Goal: Task Accomplishment & Management: Manage account settings

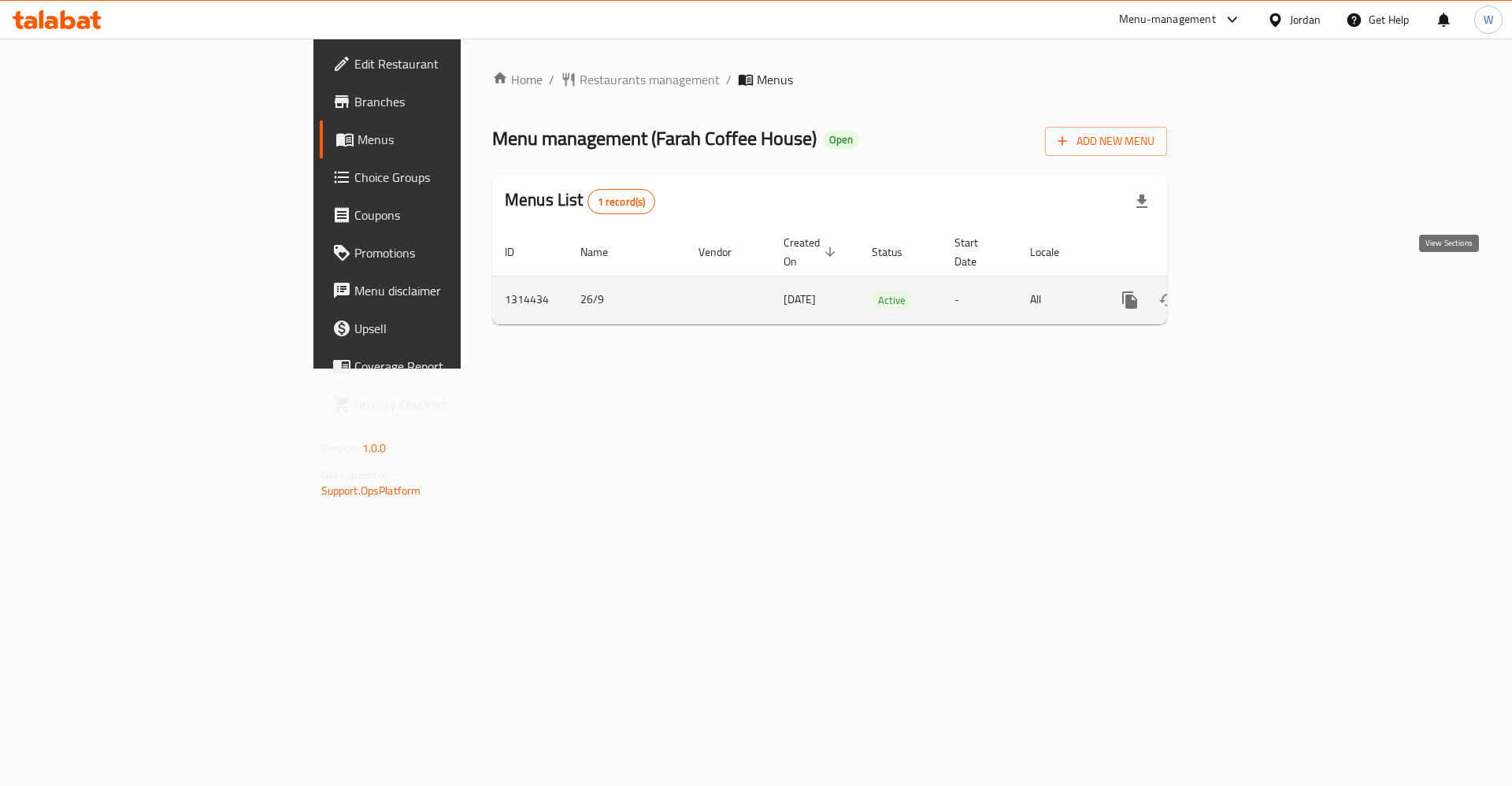
click at [1253, 291] on icon "enhanced table" at bounding box center [1243, 299] width 19 height 19
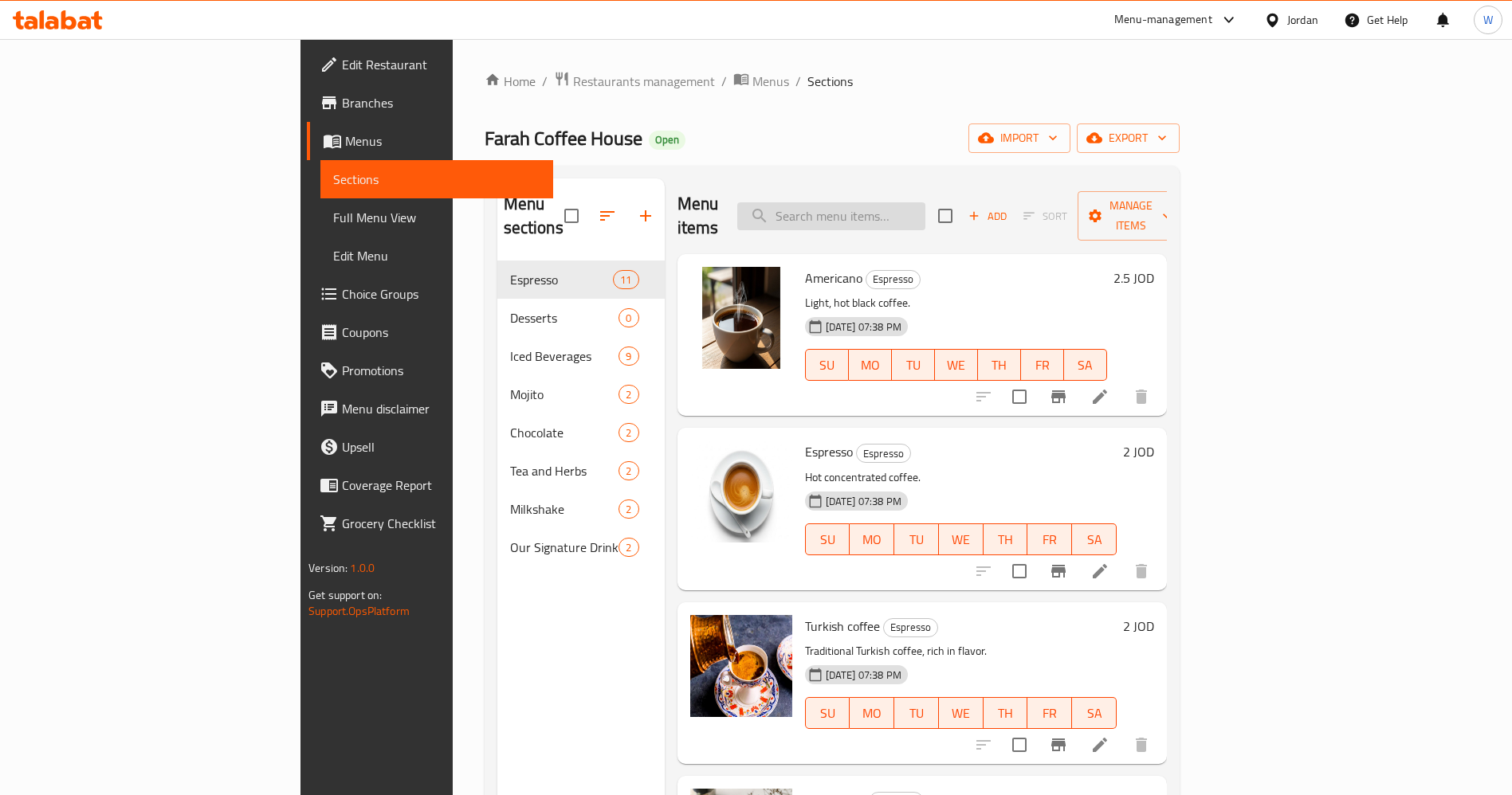
click at [925, 202] on input "search" at bounding box center [831, 216] width 188 height 28
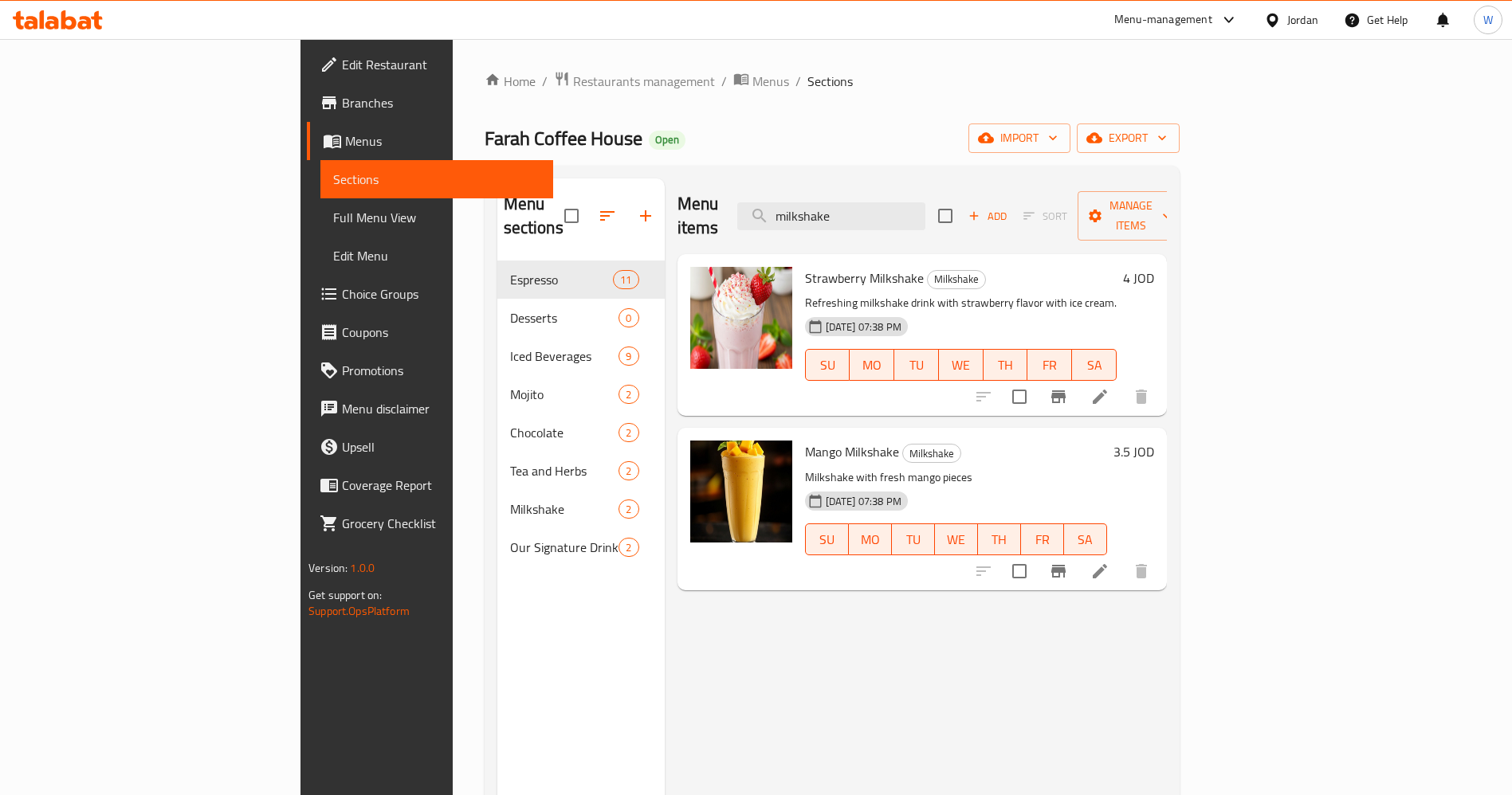
type input "milkshake"
click at [1110, 387] on icon at bounding box center [1099, 396] width 19 height 19
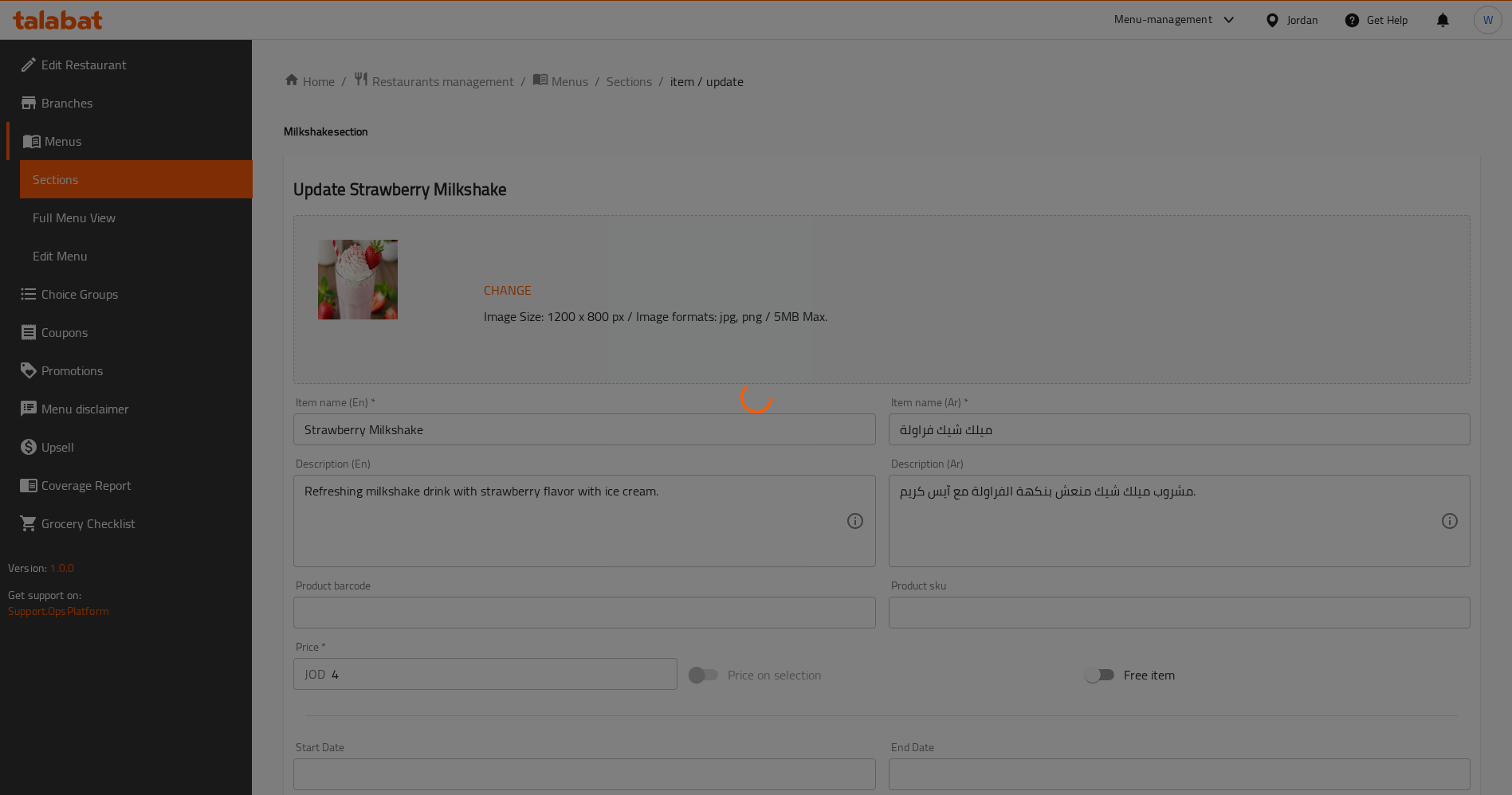
click at [672, 502] on div at bounding box center [756, 398] width 1512 height 795
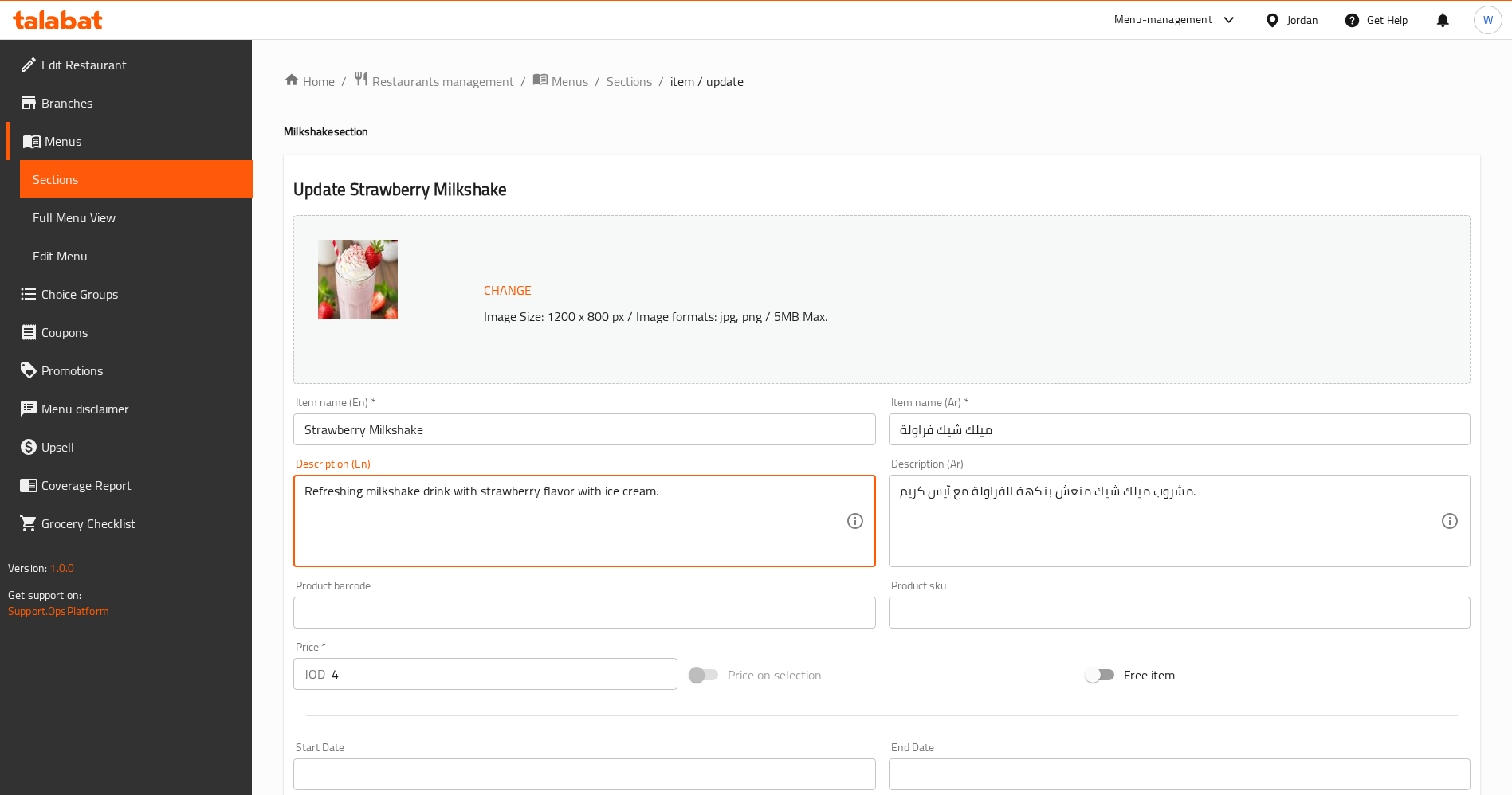
drag, startPoint x: 681, startPoint y: 490, endPoint x: 579, endPoint y: 483, distance: 102.2
click at [579, 484] on textarea "Refreshing milkshake drink with strawberry flavor with ice cream." at bounding box center [575, 522] width 540 height 76
type textarea "Refreshing milkshake drink with strawberry flavor"
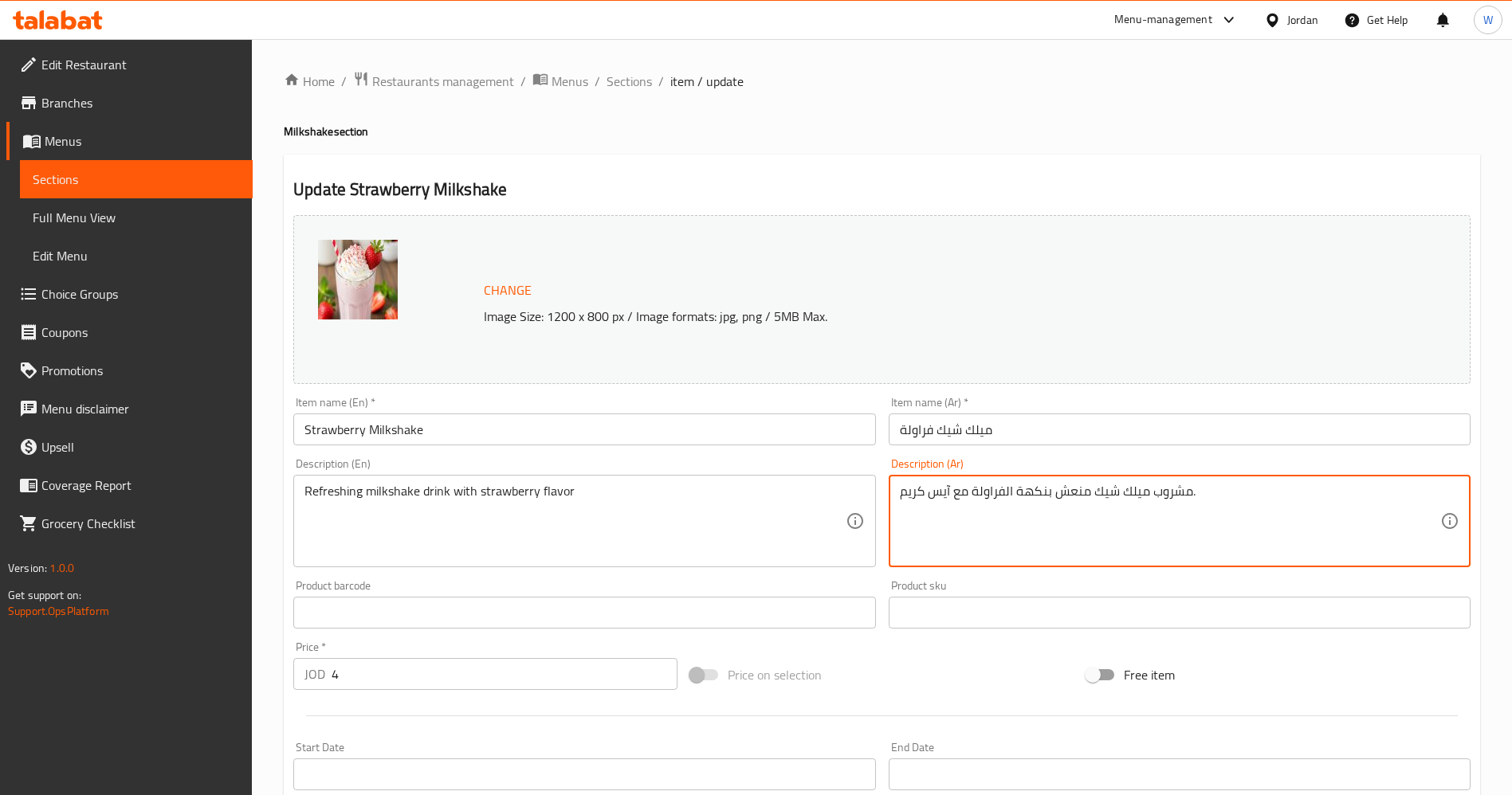
drag, startPoint x: 969, startPoint y: 495, endPoint x: 887, endPoint y: 490, distance: 82.2
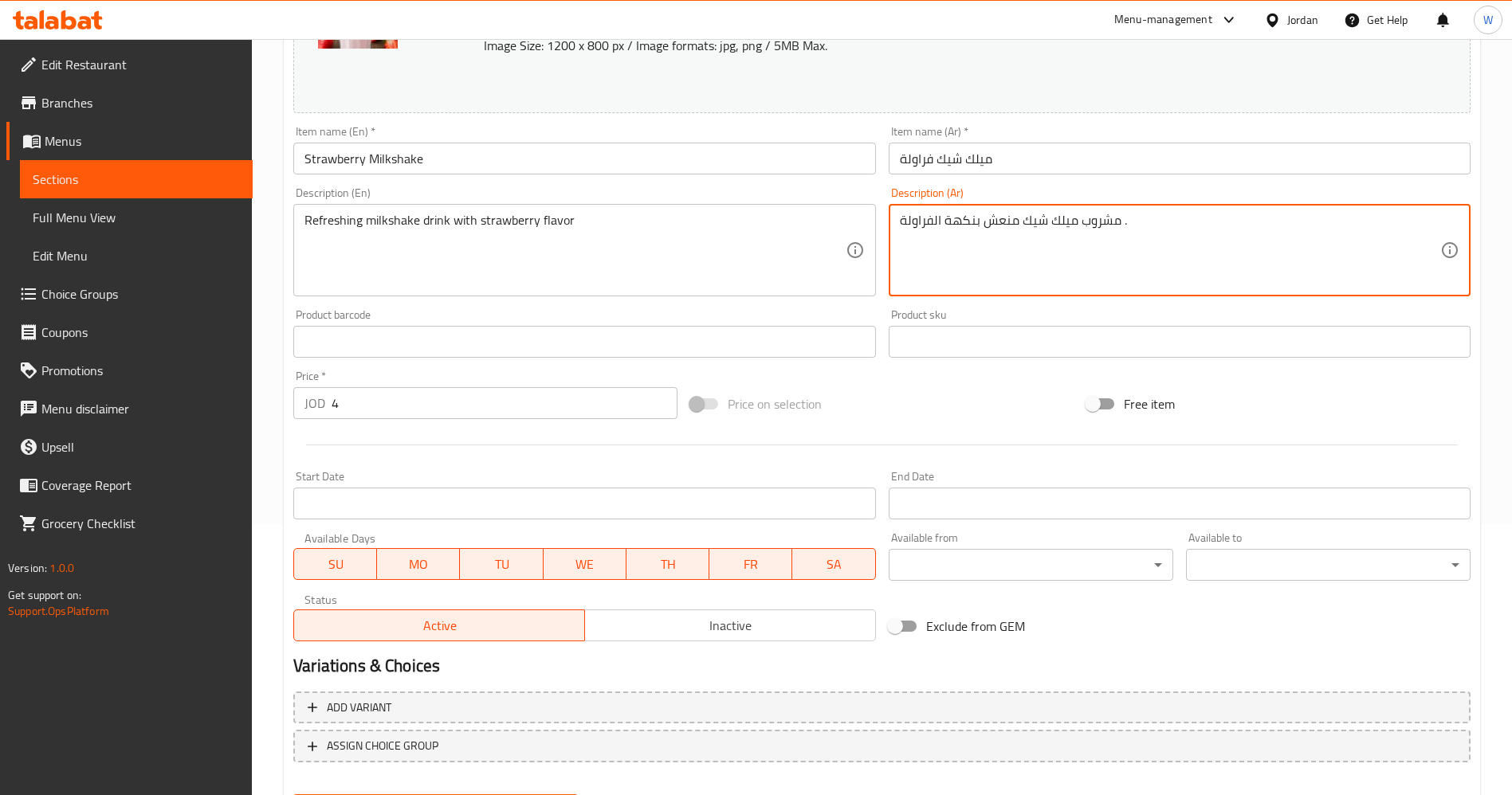
scroll to position [353, 0]
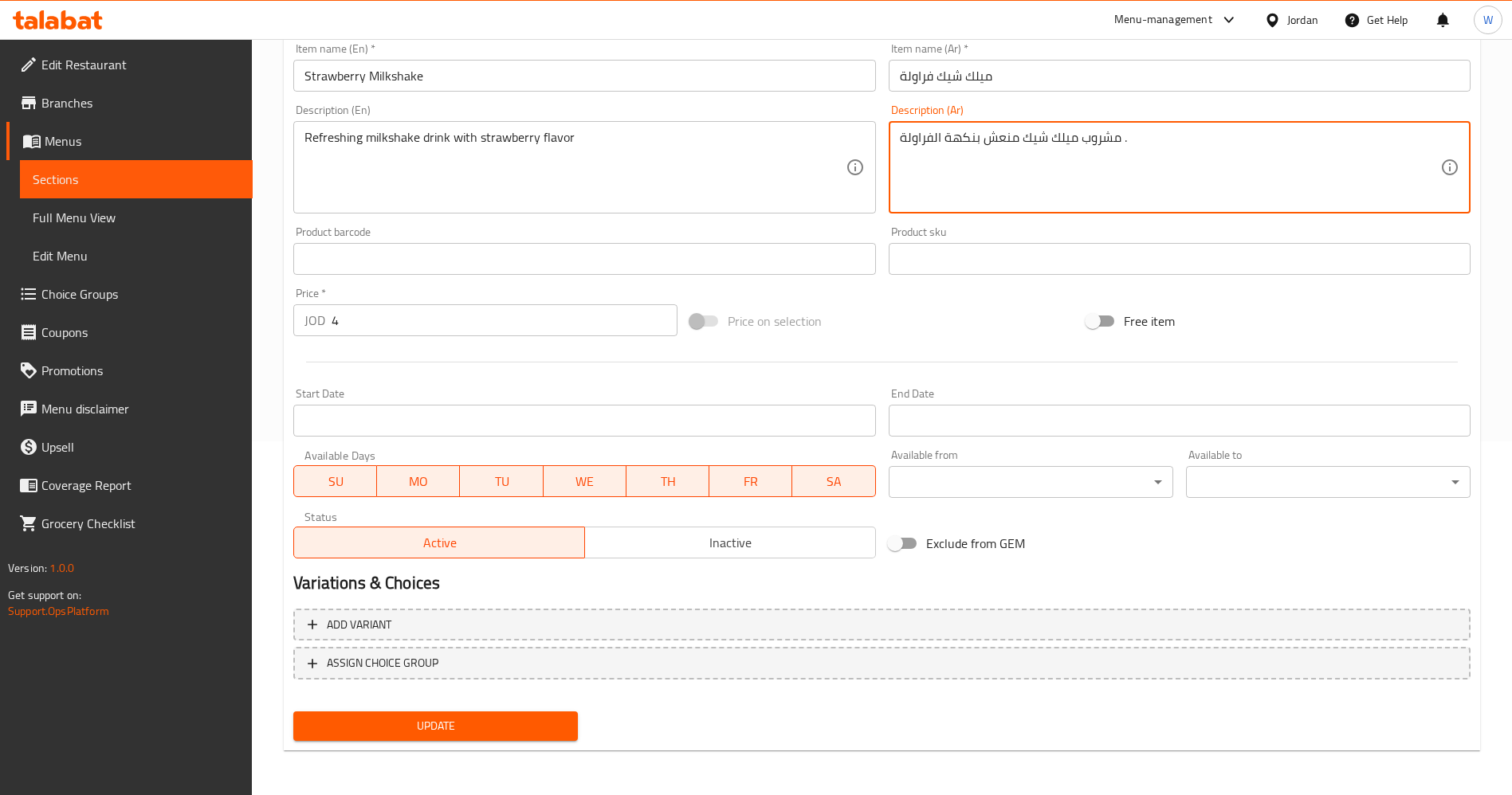
type textarea "مشروب ميلك شيك منعش بنكهة الفراولة ."
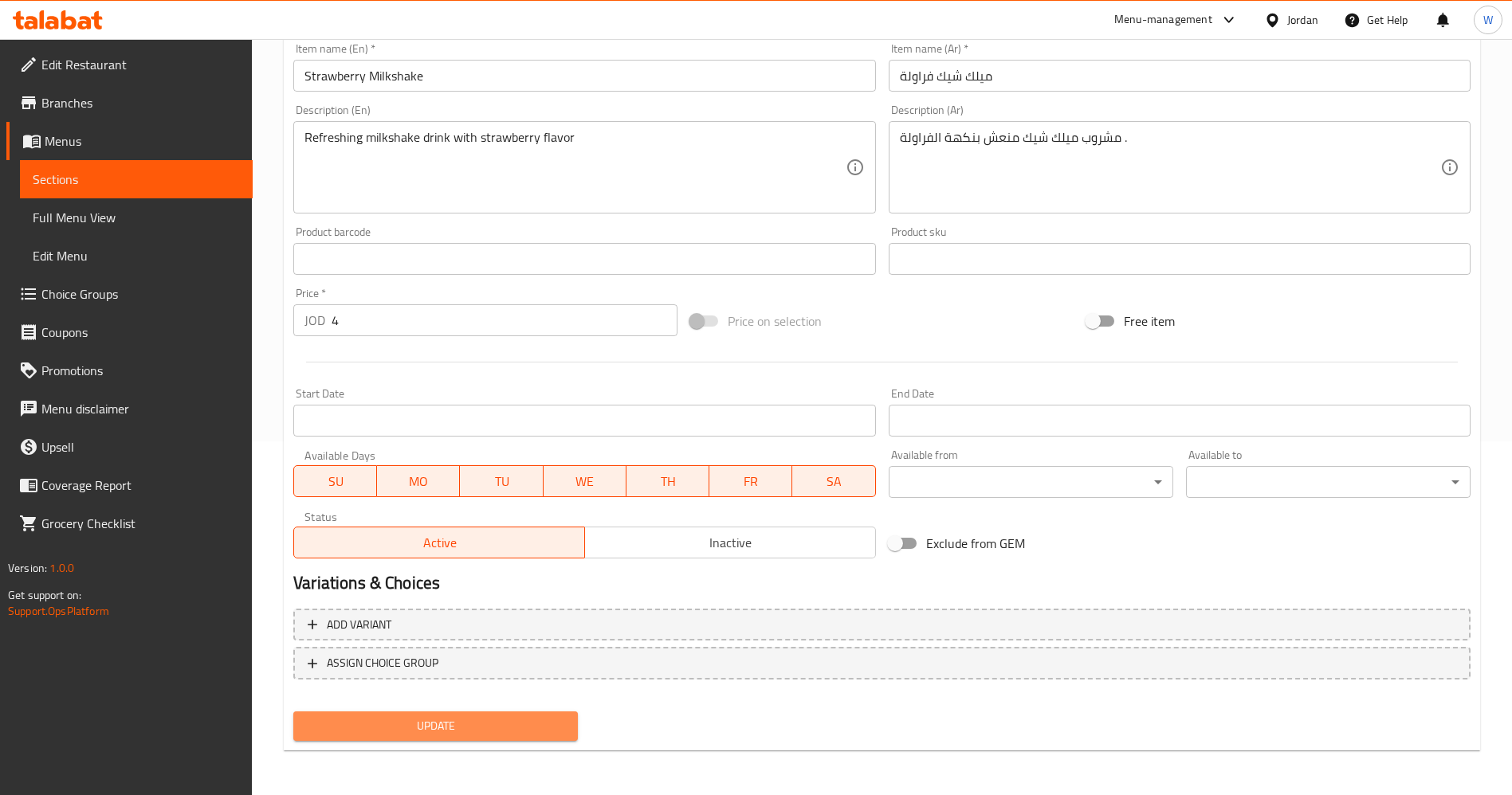
click at [481, 712] on button "Update" at bounding box center [435, 726] width 284 height 29
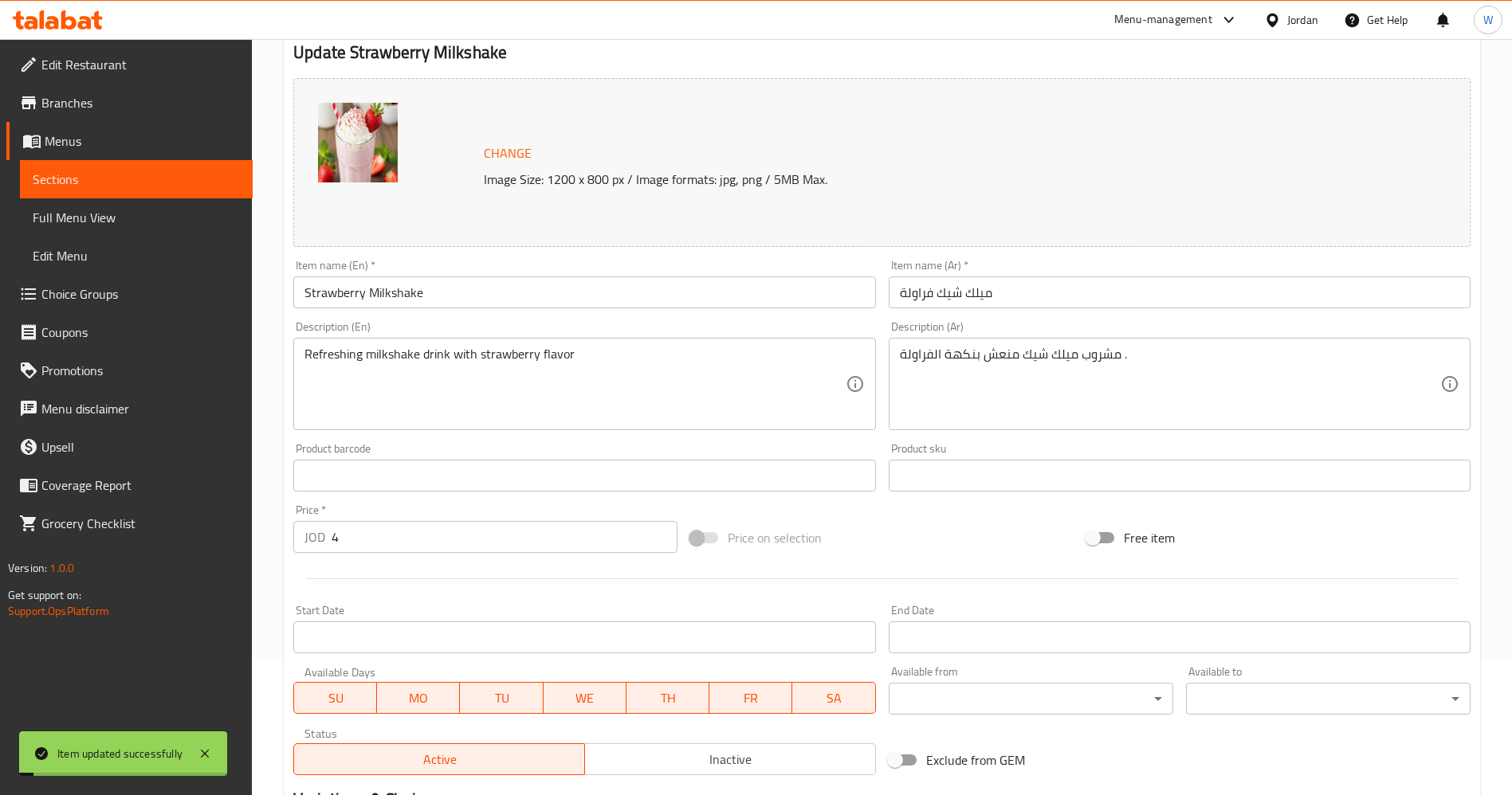
scroll to position [0, 0]
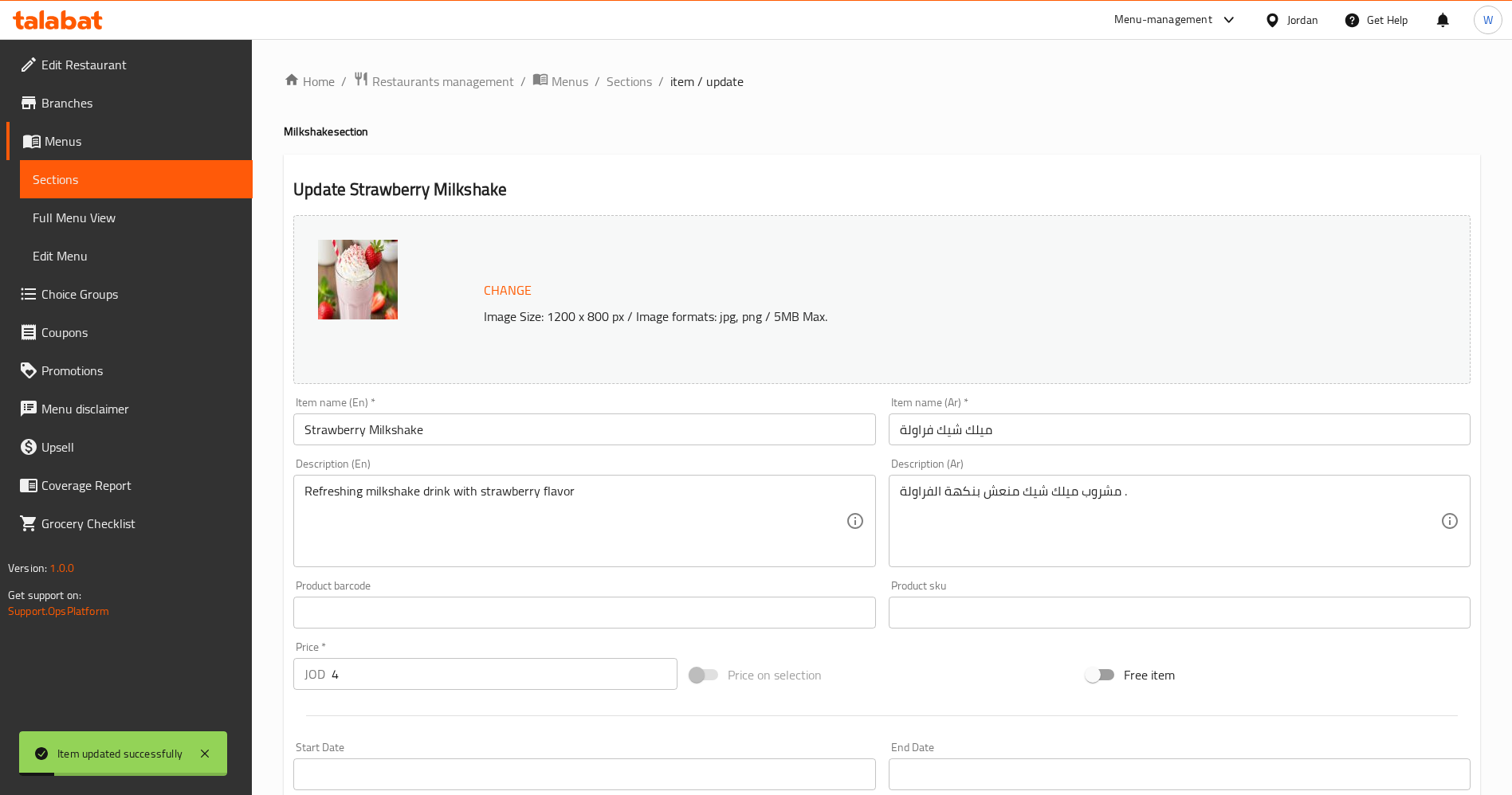
click at [632, 97] on div "Home / Restaurants management / Menus / Sections / item / update Milkshake sect…" at bounding box center [882, 594] width 1196 height 1046
drag, startPoint x: 632, startPoint y: 83, endPoint x: 651, endPoint y: 101, distance: 26.2
click at [632, 83] on span "Sections" at bounding box center [629, 81] width 46 height 19
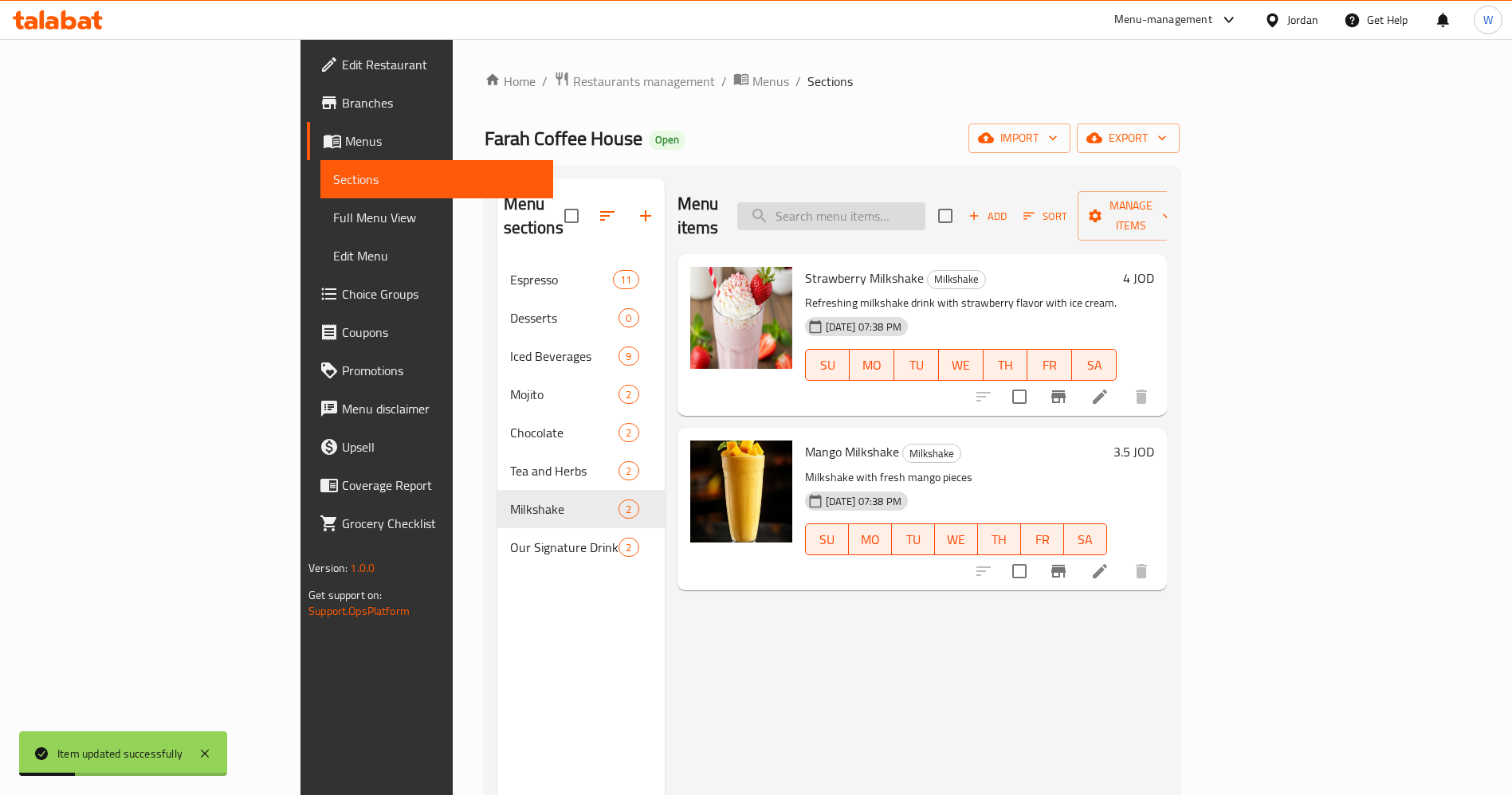
click at [925, 207] on input "search" at bounding box center [831, 216] width 188 height 28
click at [1110, 562] on icon at bounding box center [1099, 571] width 19 height 19
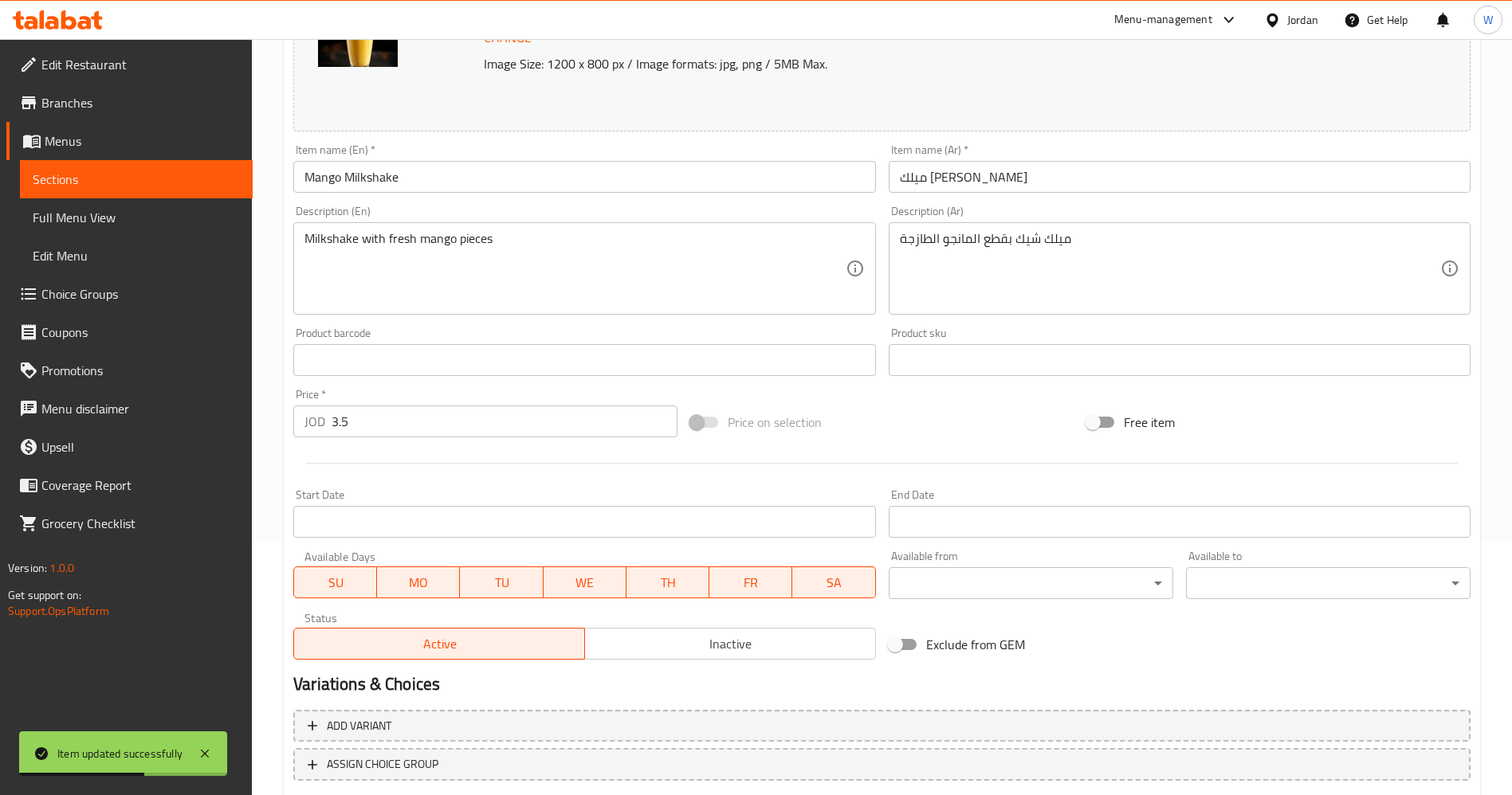
scroll to position [353, 0]
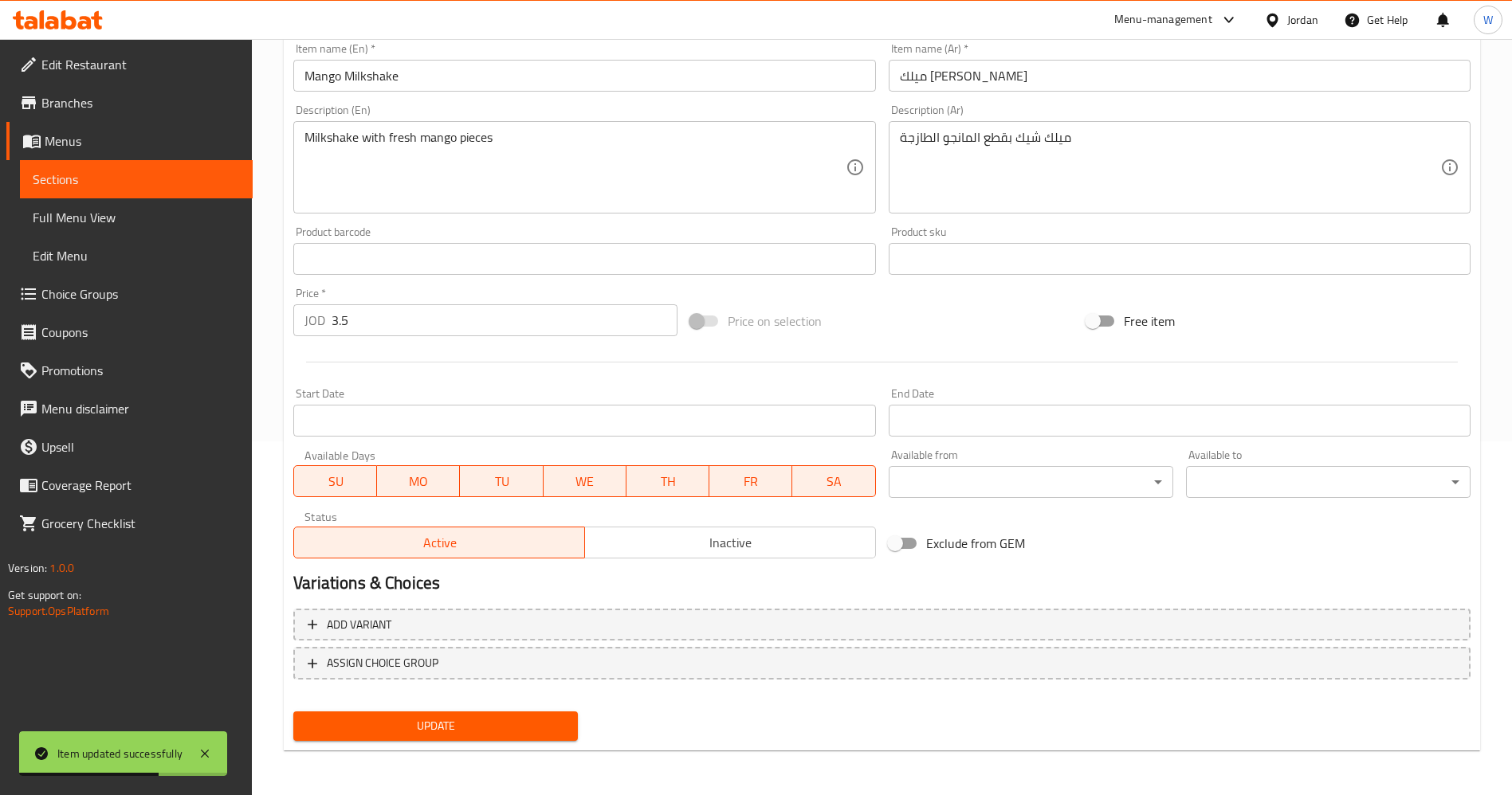
click at [421, 322] on input "3.5" at bounding box center [505, 320] width 346 height 32
click at [423, 322] on input "3.5" at bounding box center [505, 320] width 346 height 32
type input "4"
click at [514, 718] on span "Update" at bounding box center [435, 726] width 259 height 20
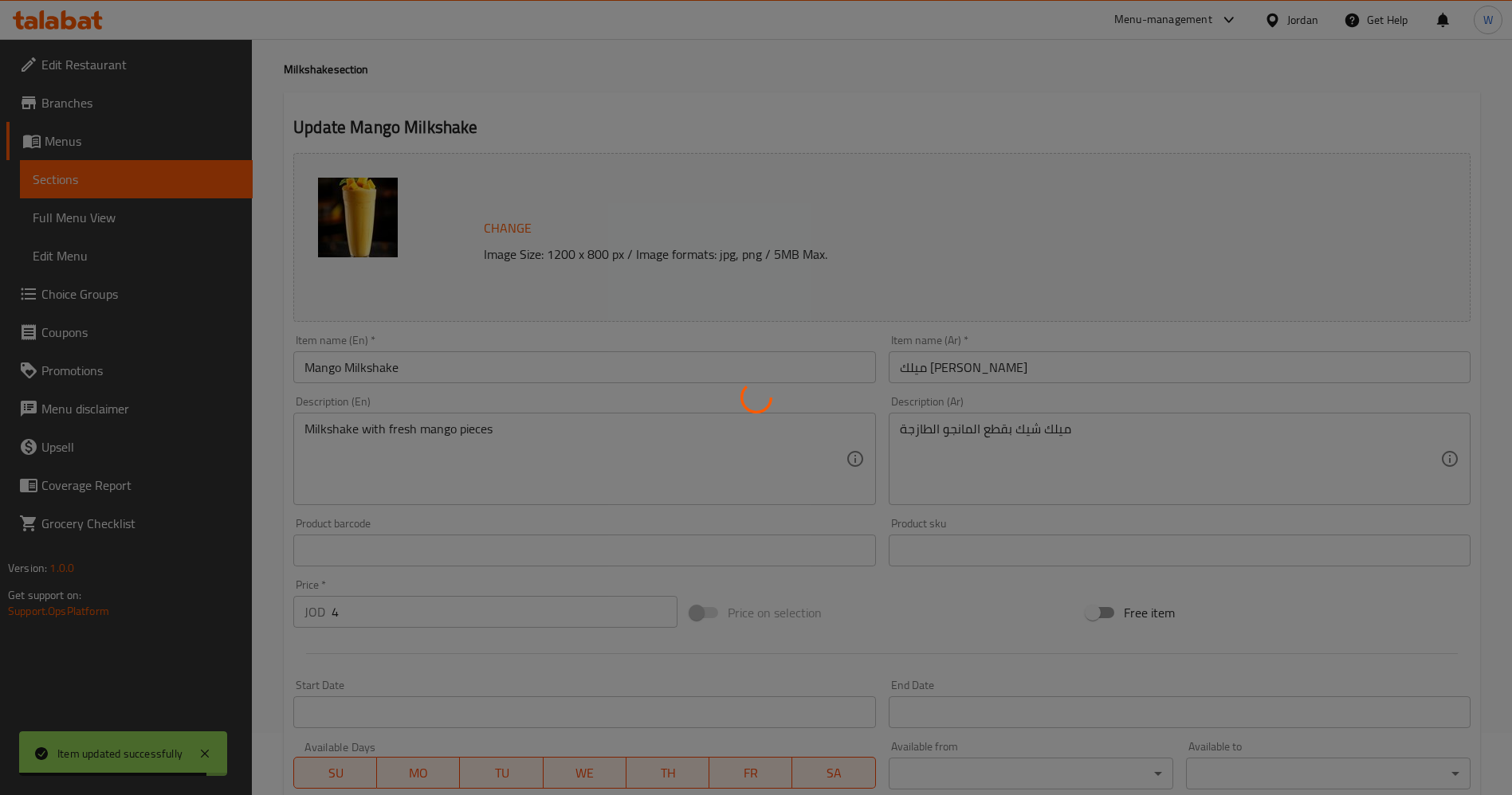
scroll to position [0, 0]
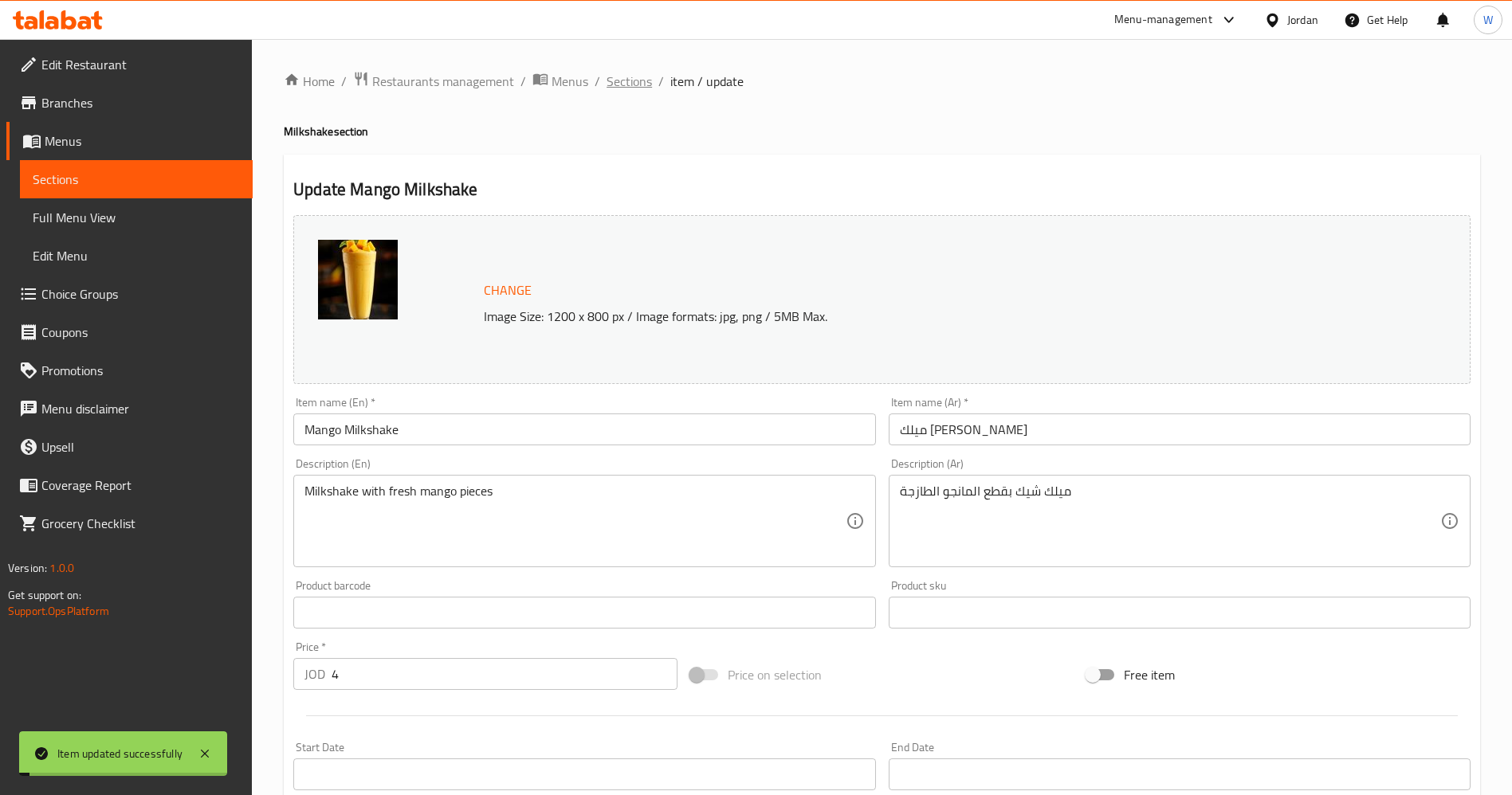
click at [635, 87] on span "Sections" at bounding box center [629, 81] width 46 height 19
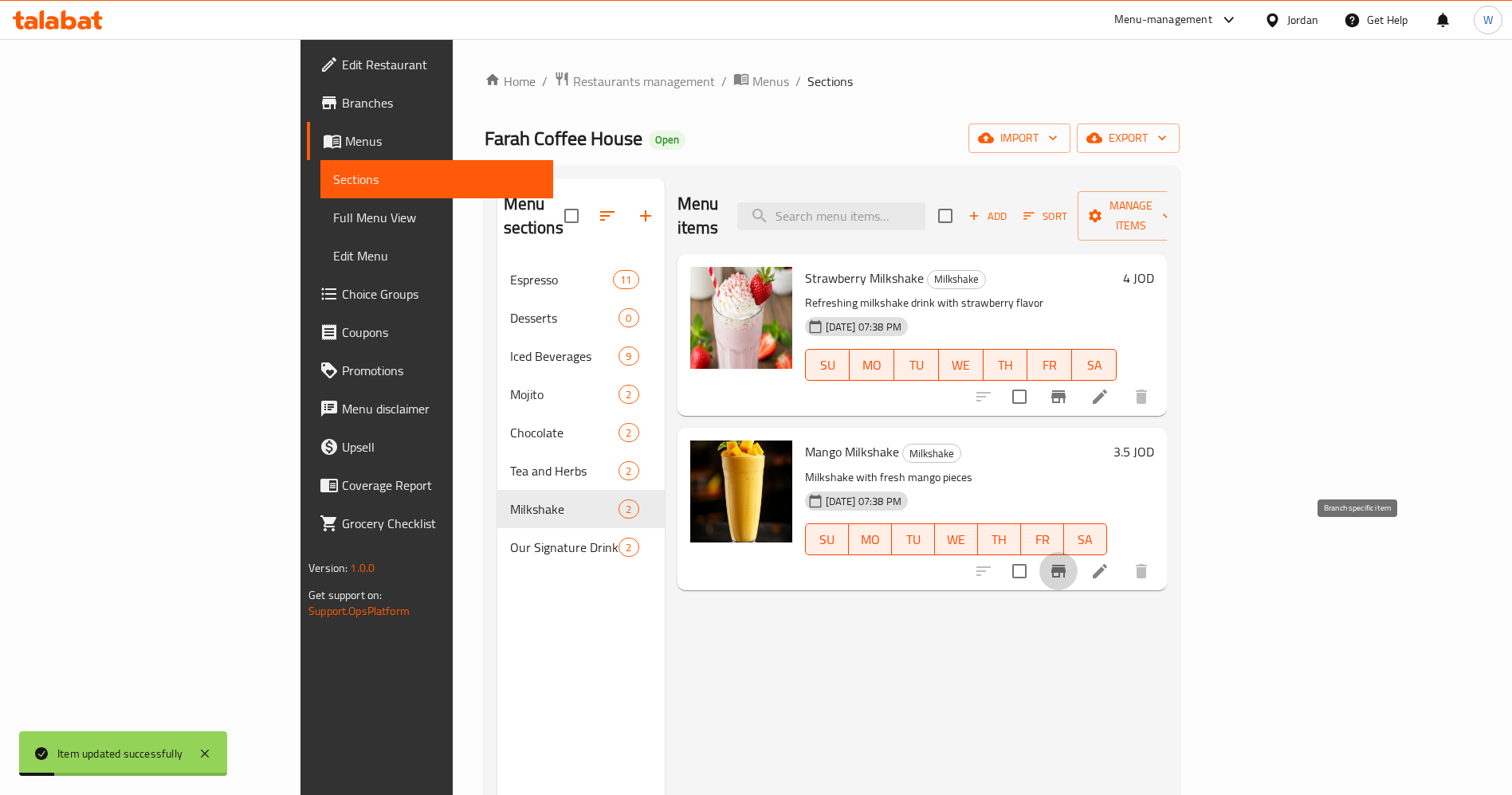
click at [1068, 562] on icon "Branch-specific-item" at bounding box center [1058, 571] width 19 height 19
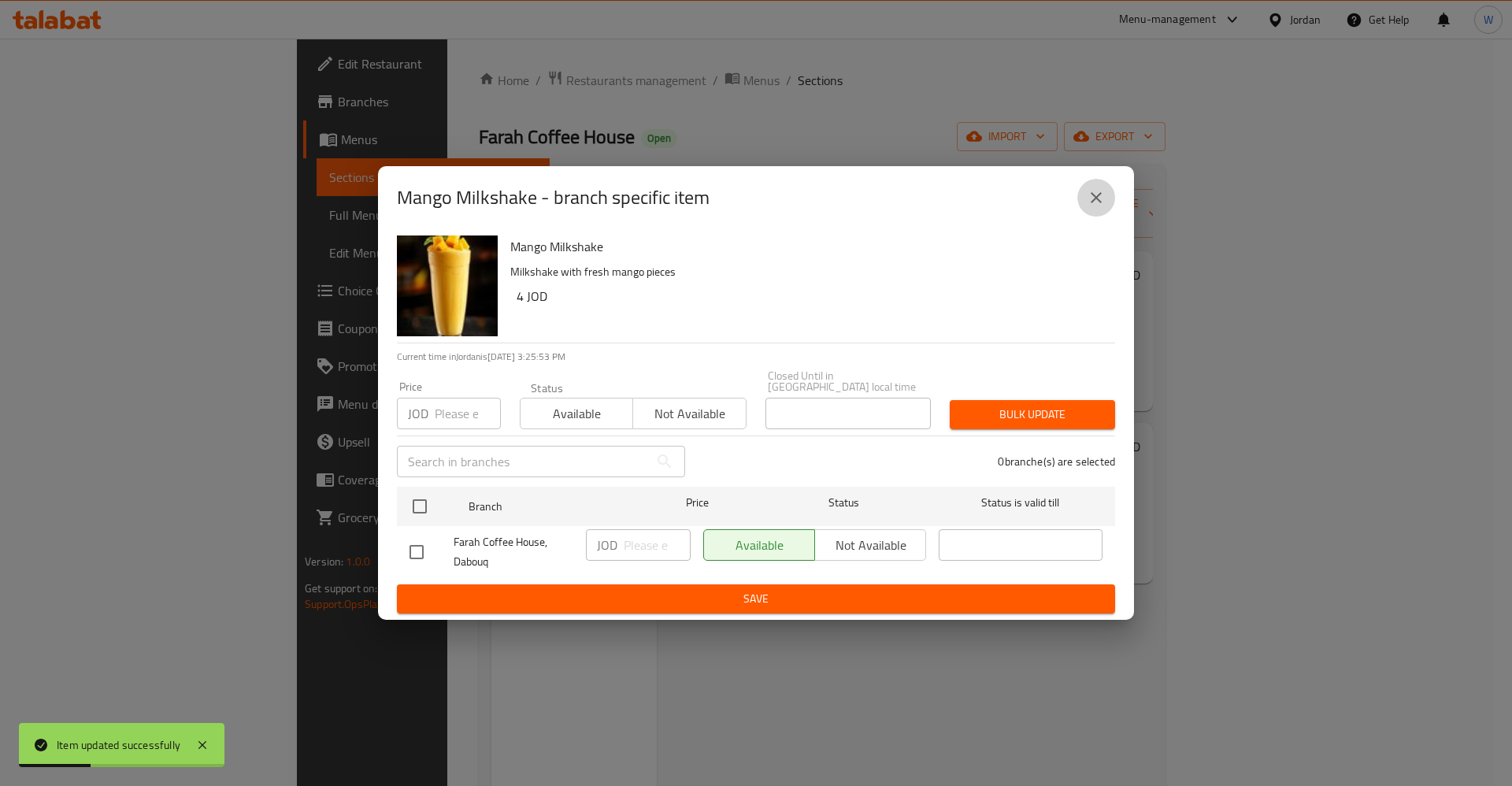
click at [1102, 197] on icon "close" at bounding box center [1096, 197] width 19 height 19
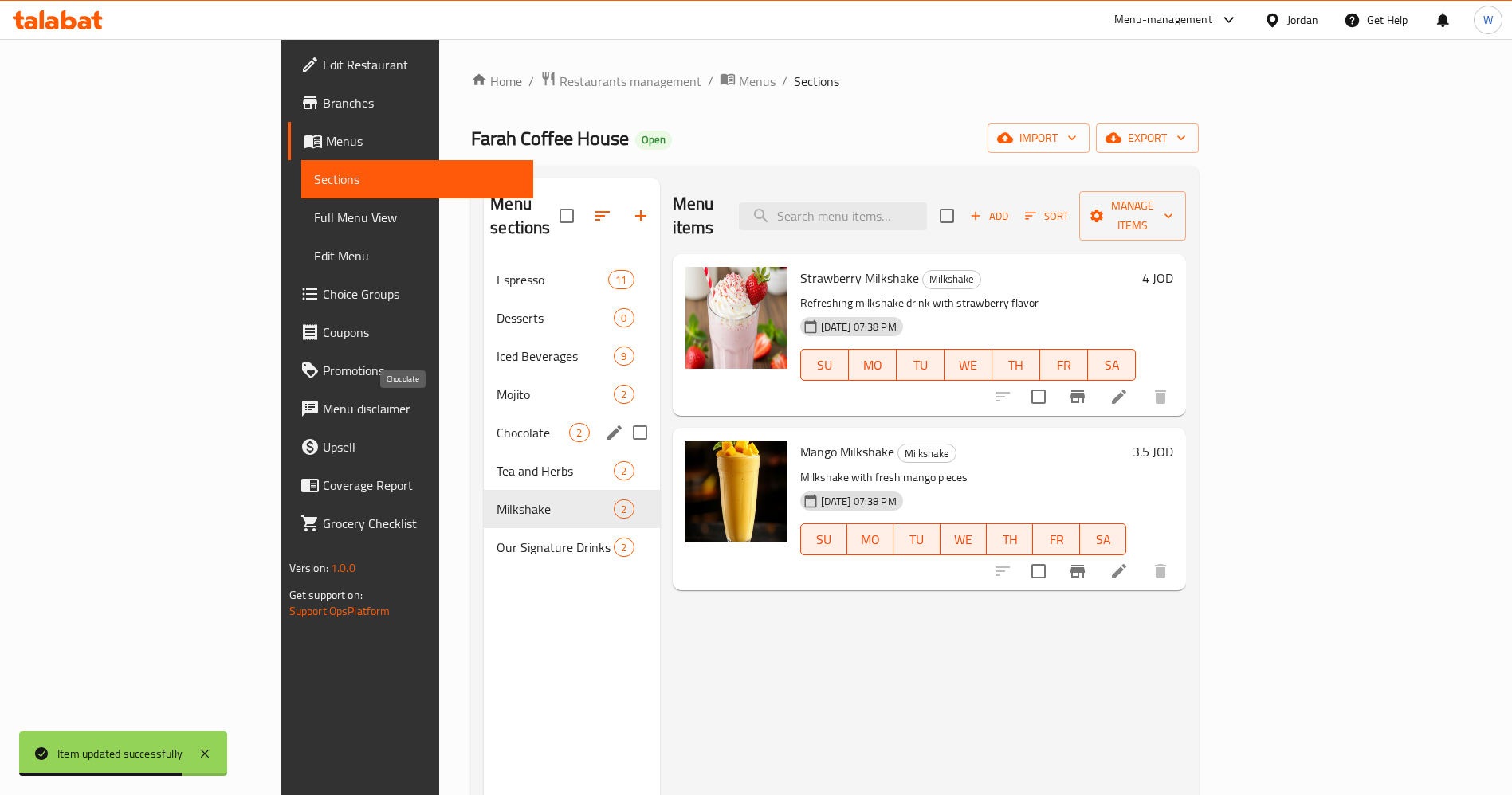
click at [496, 423] on span "Chocolate" at bounding box center [532, 432] width 73 height 19
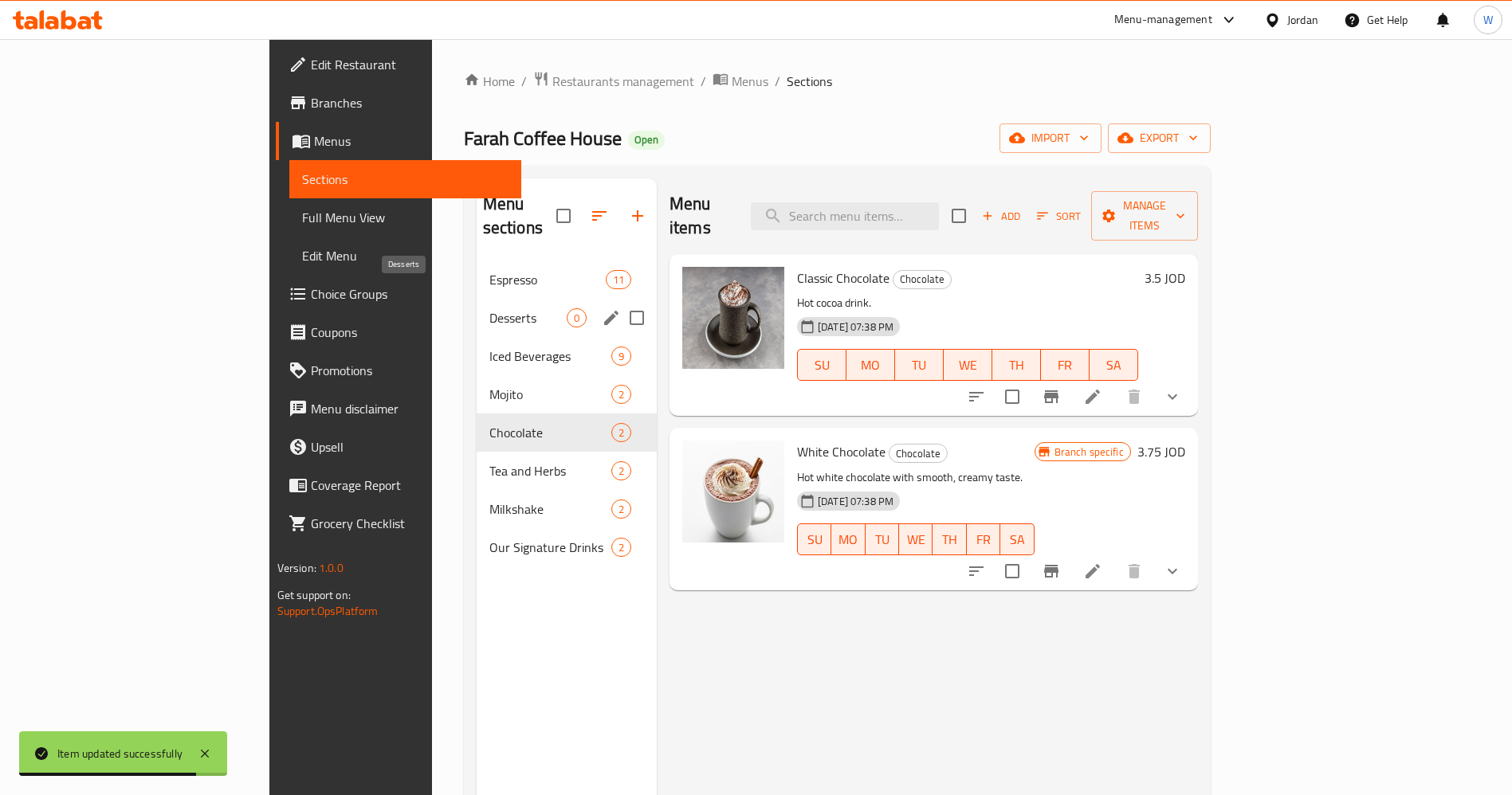
click at [489, 309] on span "Desserts" at bounding box center [527, 318] width 78 height 19
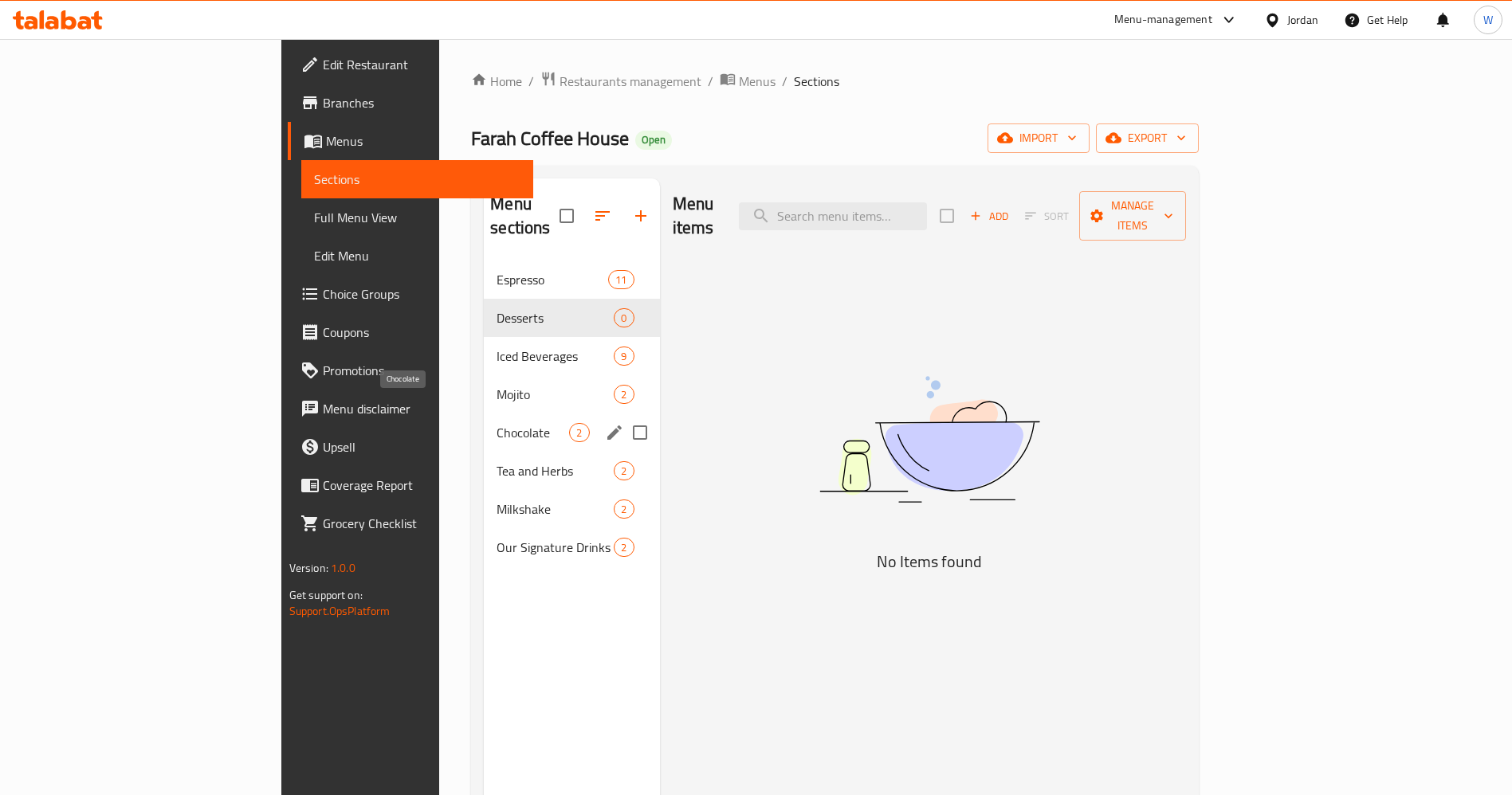
click at [496, 423] on span "Chocolate" at bounding box center [532, 432] width 73 height 19
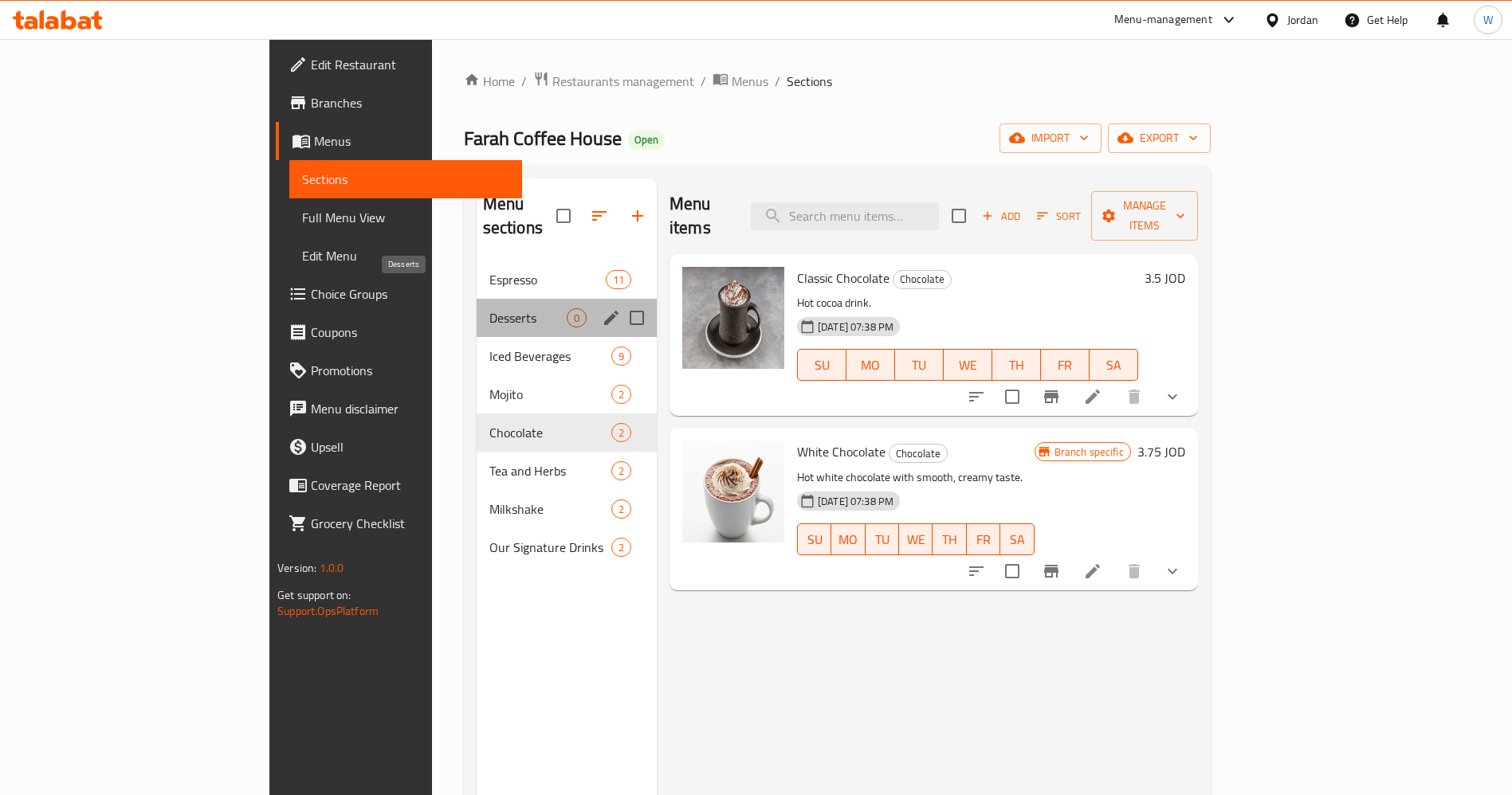
click at [489, 309] on span "Desserts" at bounding box center [527, 318] width 78 height 19
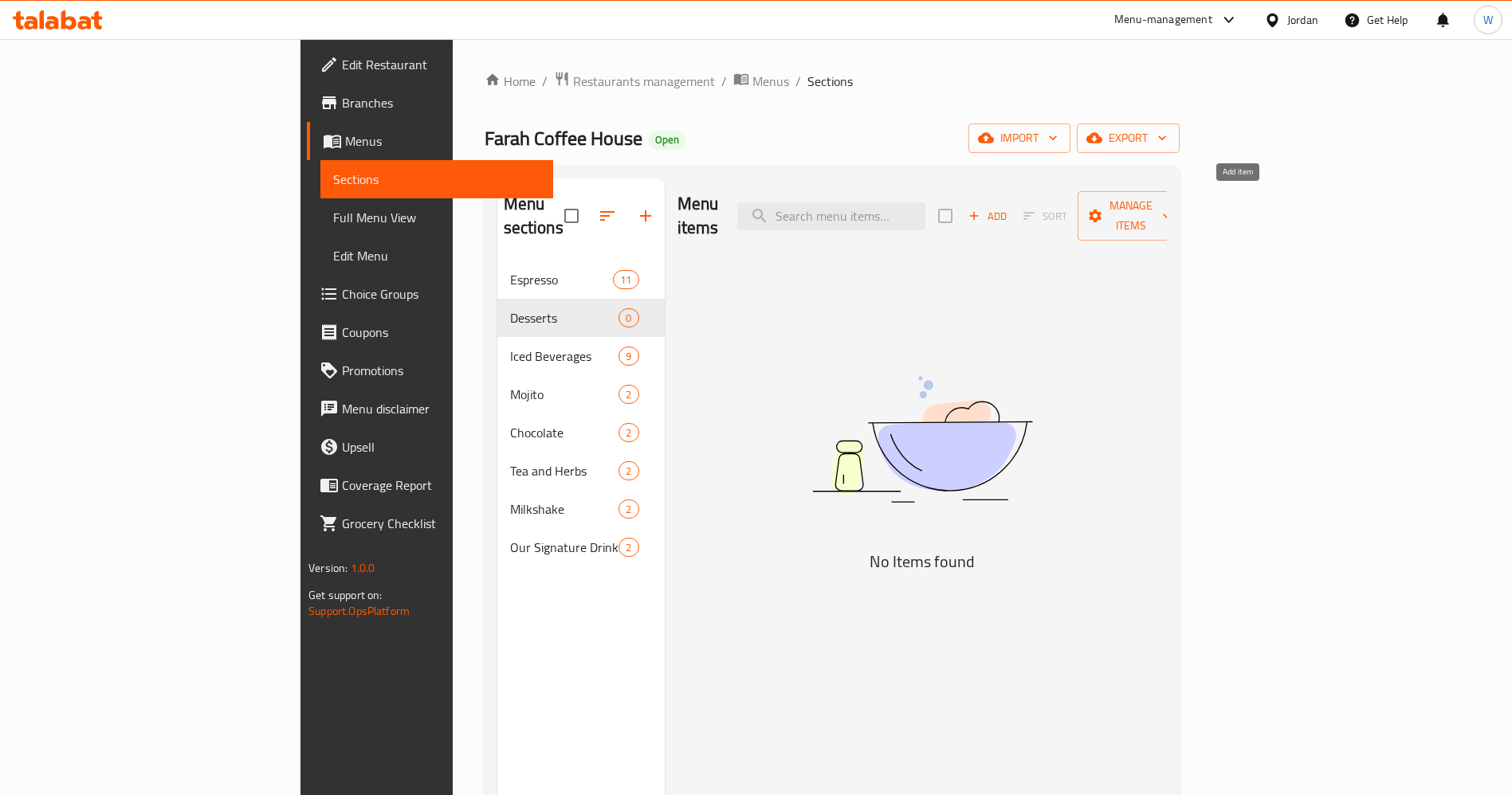
click at [1009, 207] on span "Add" at bounding box center [987, 216] width 43 height 18
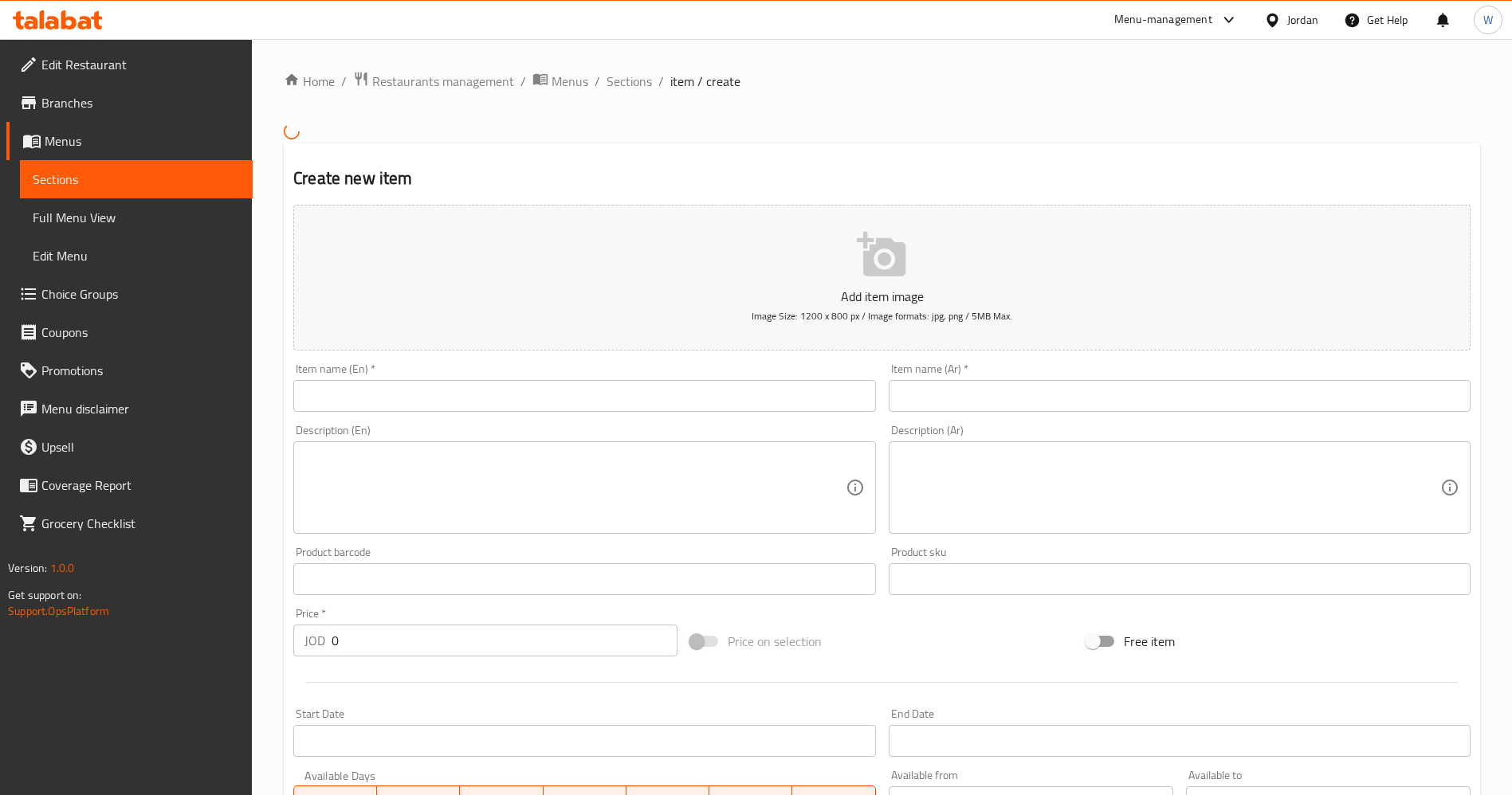
click at [740, 395] on input "text" at bounding box center [584, 396] width 582 height 32
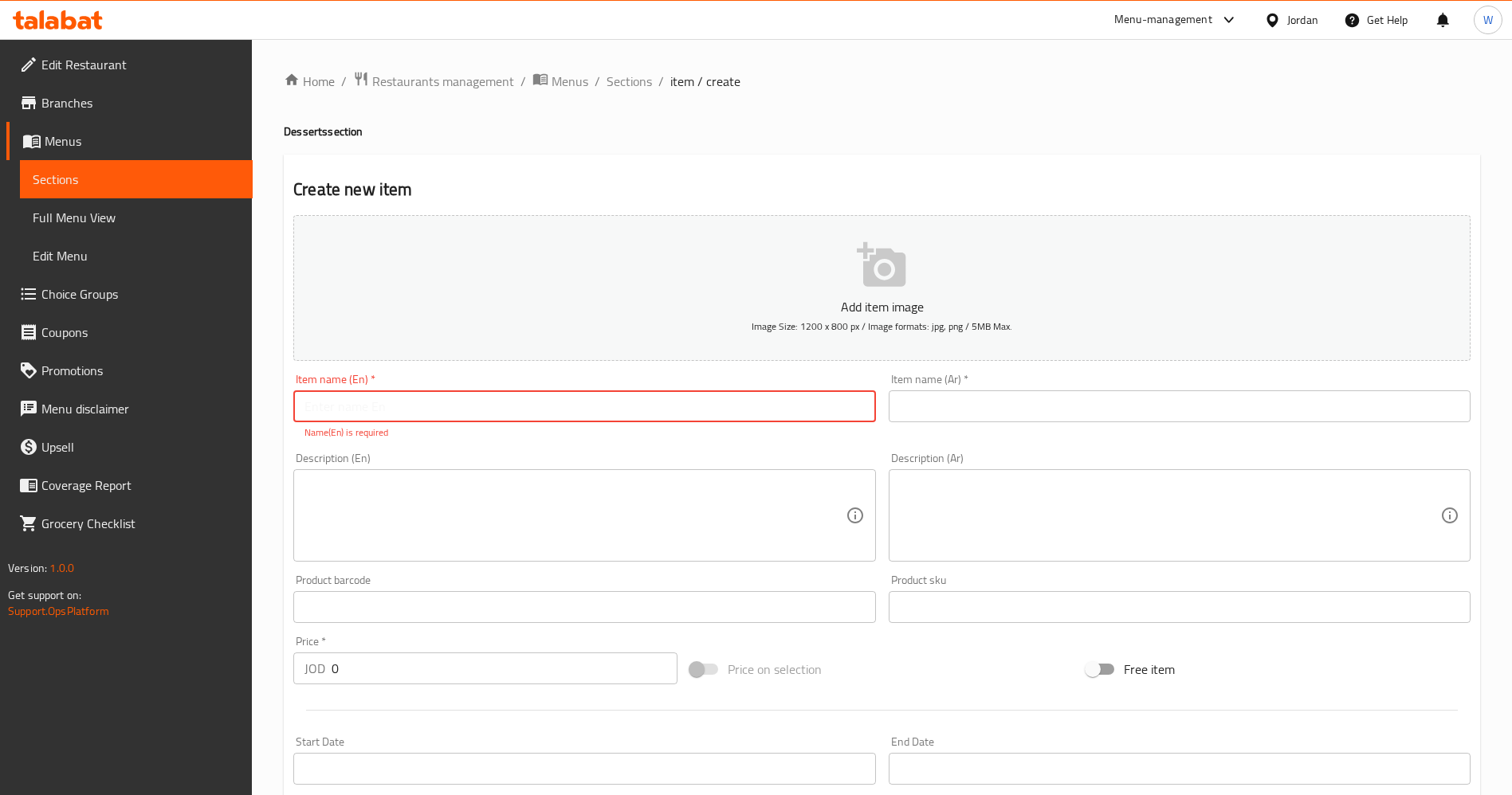
click at [739, 393] on input "text" at bounding box center [584, 406] width 582 height 32
type input "c"
type input "Chocolate Lazy Cake"
click at [937, 406] on input "text" at bounding box center [1179, 406] width 582 height 32
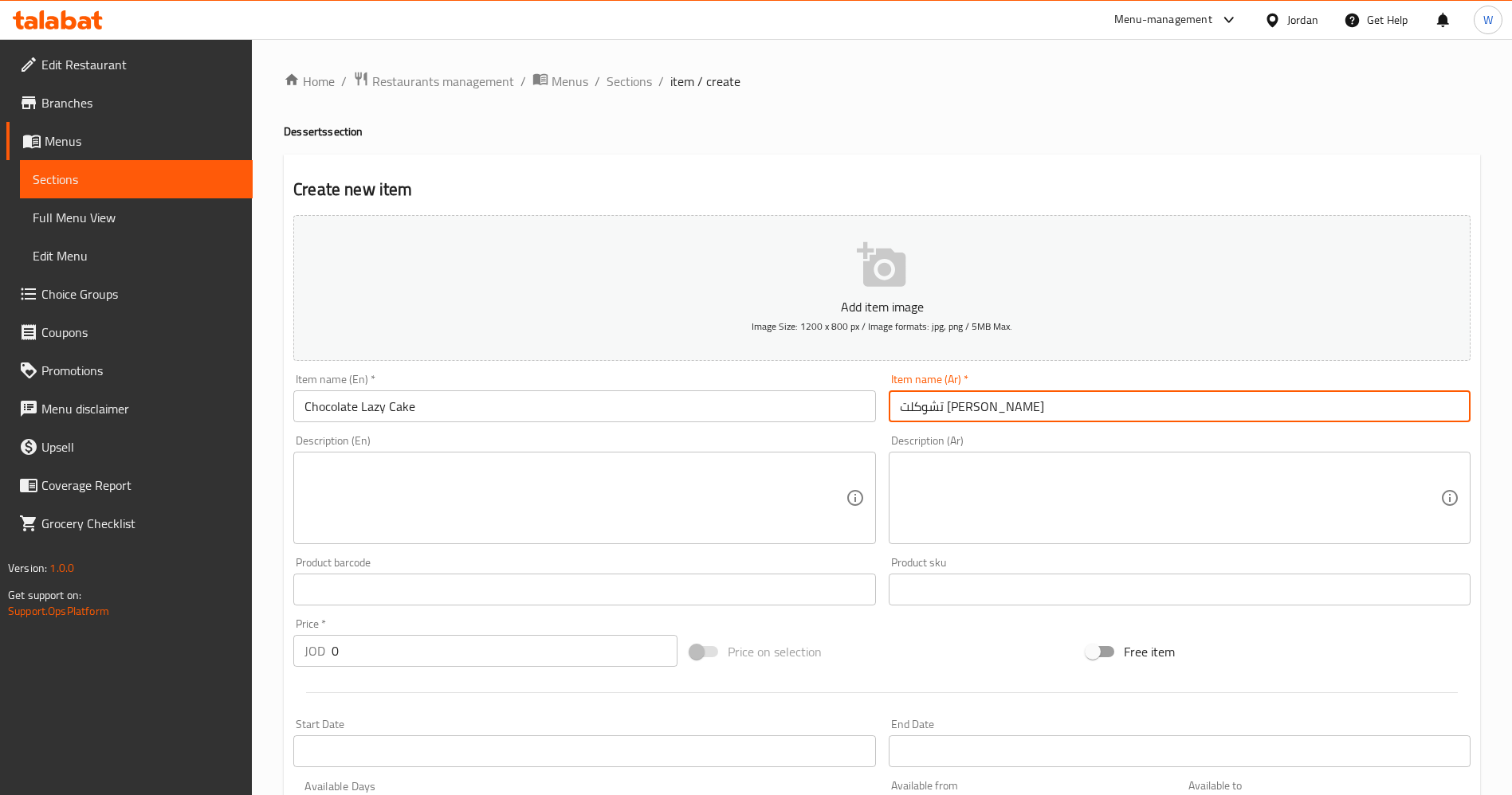
type input "تشوكلت [PERSON_NAME]"
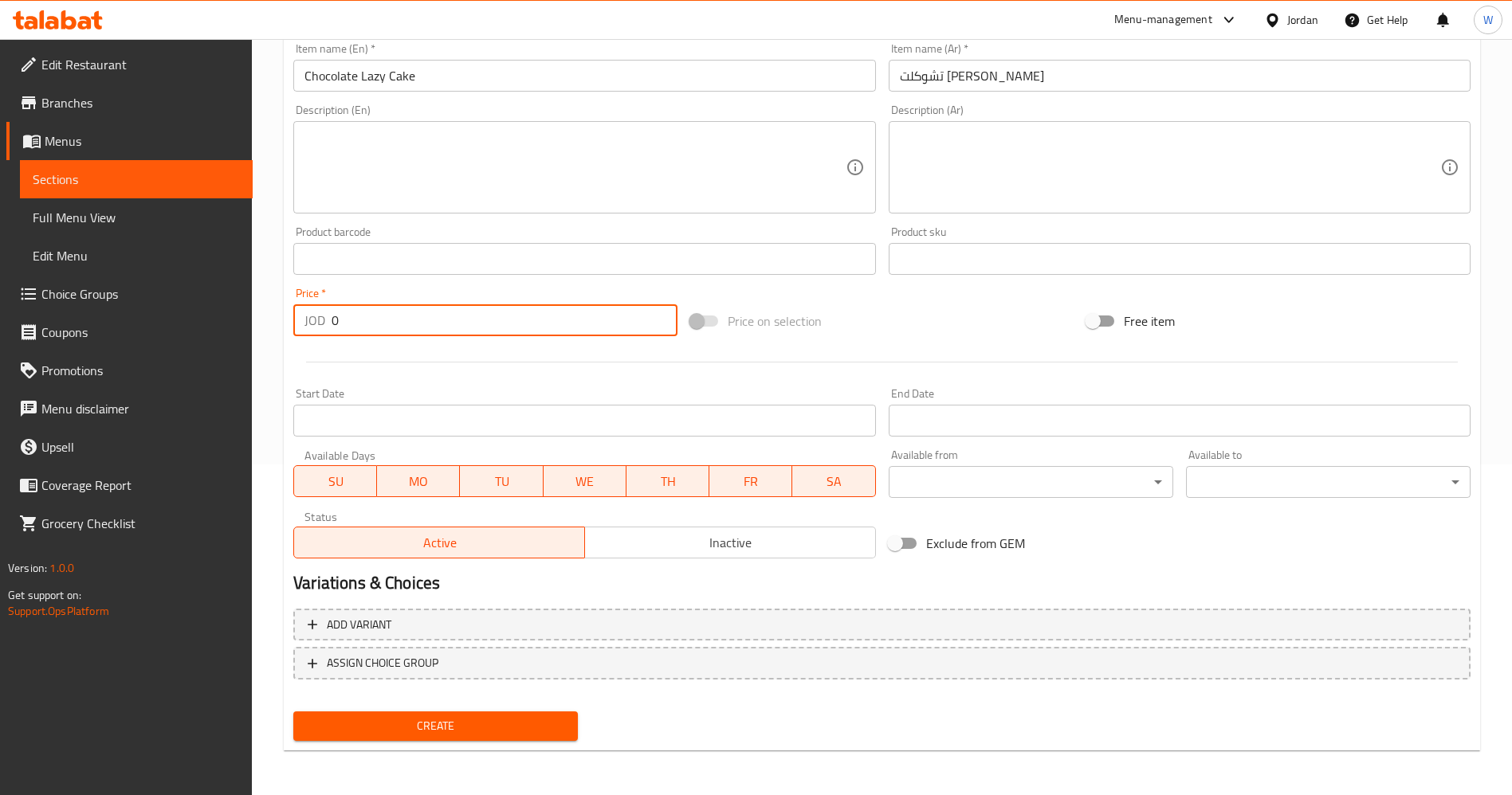
click at [419, 330] on input "0" at bounding box center [505, 320] width 346 height 32
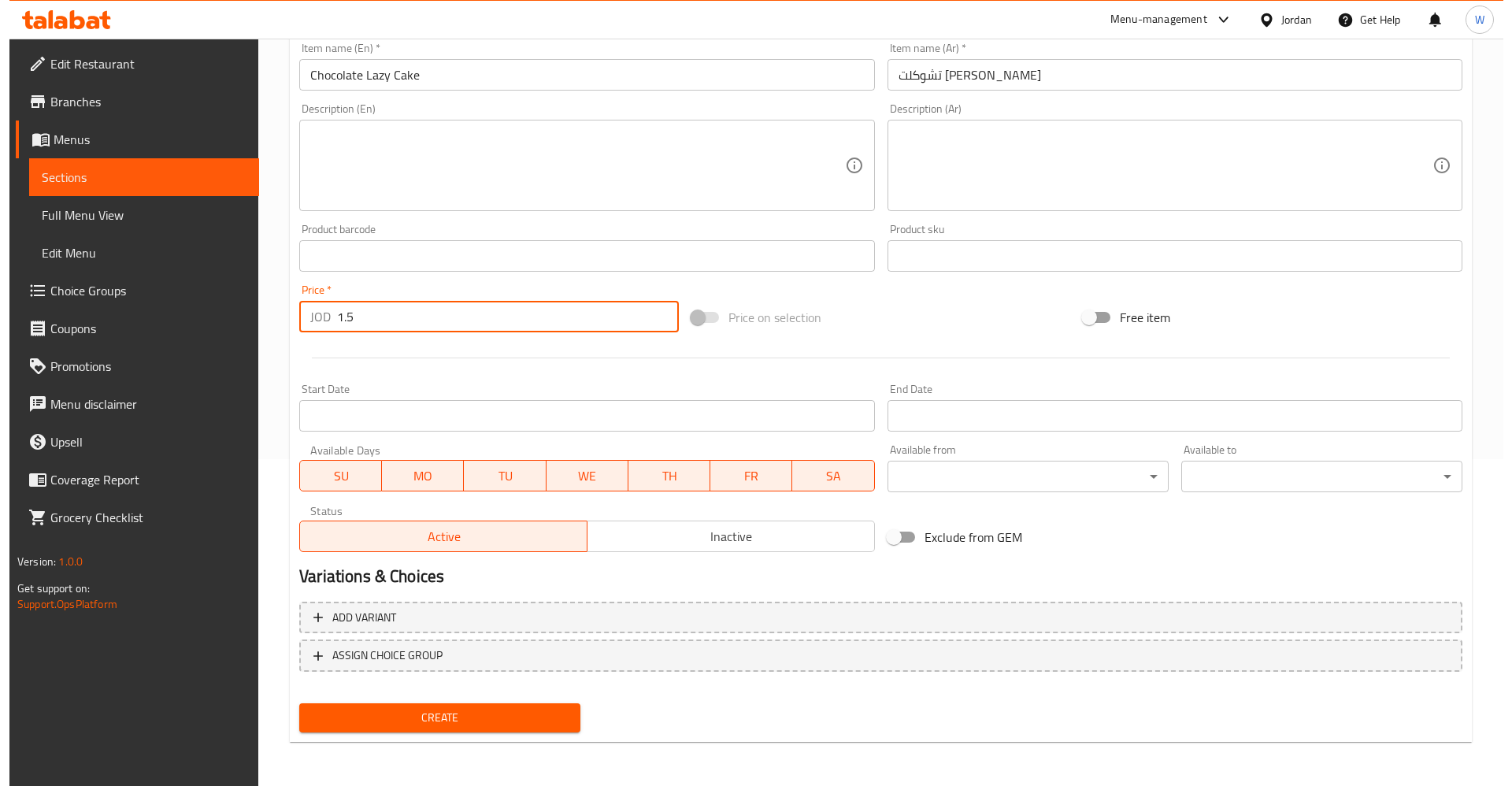
scroll to position [0, 0]
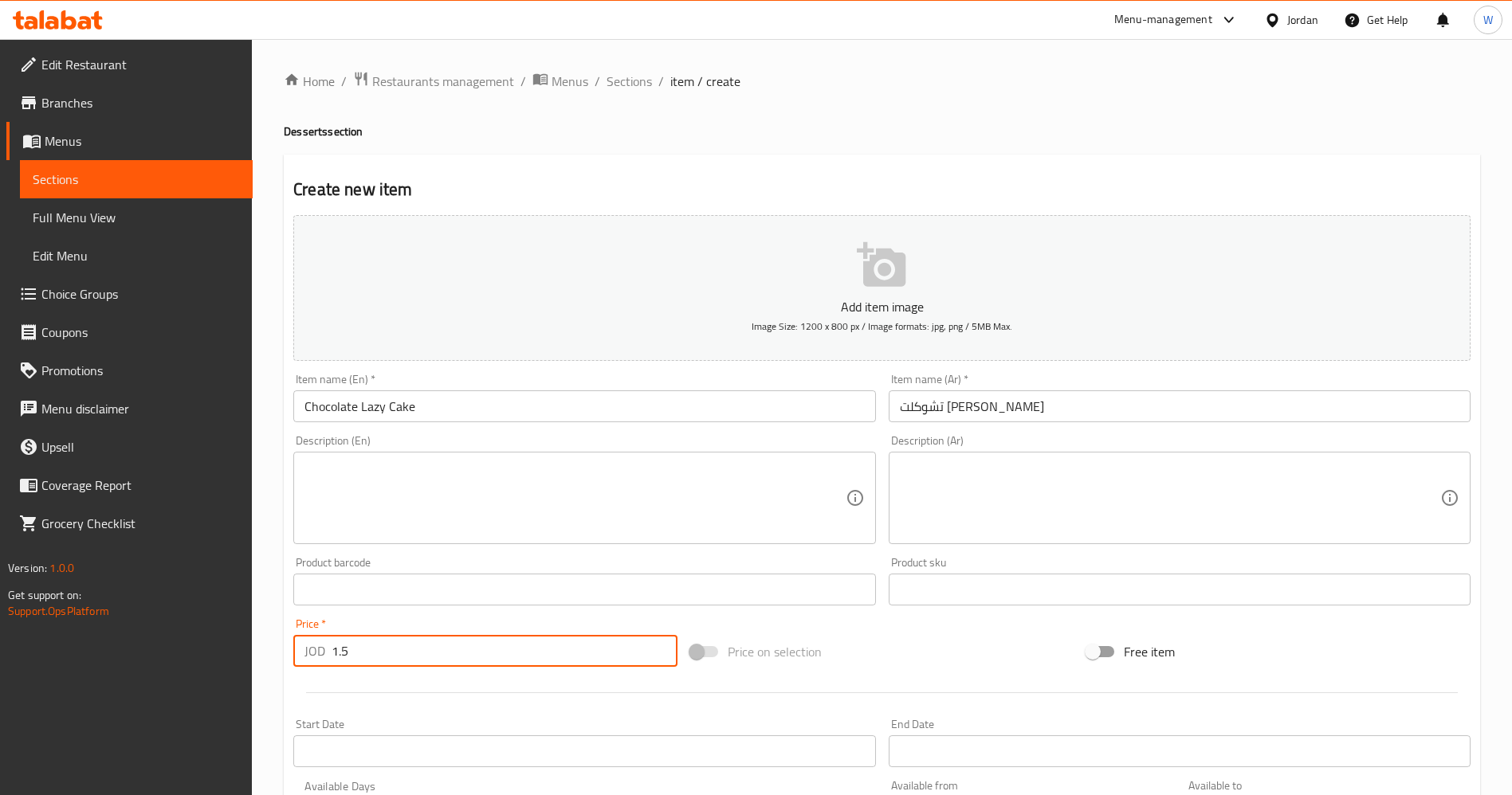
type input "1.5"
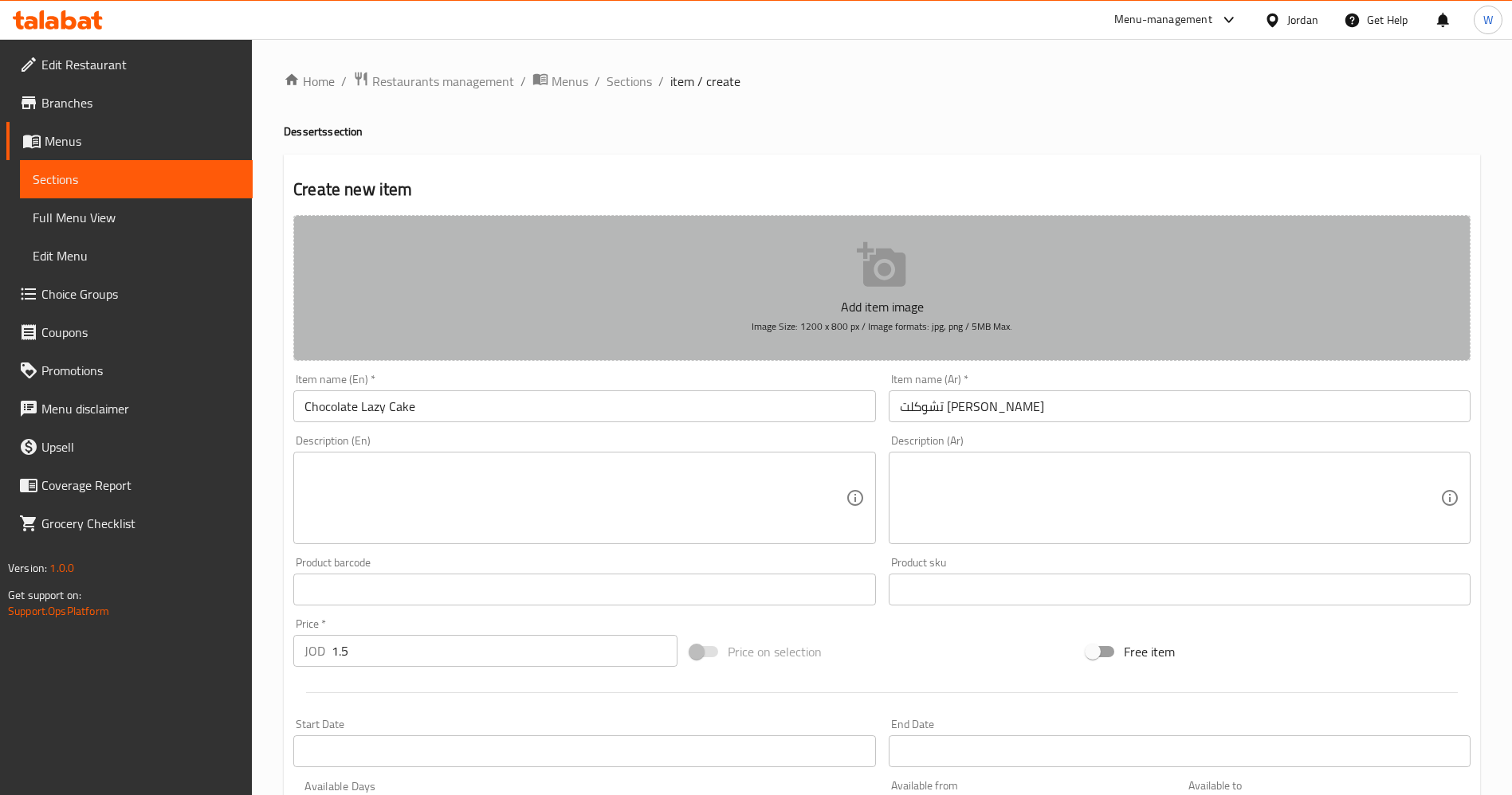
click at [869, 304] on p "Add item image" at bounding box center [881, 306] width 1127 height 19
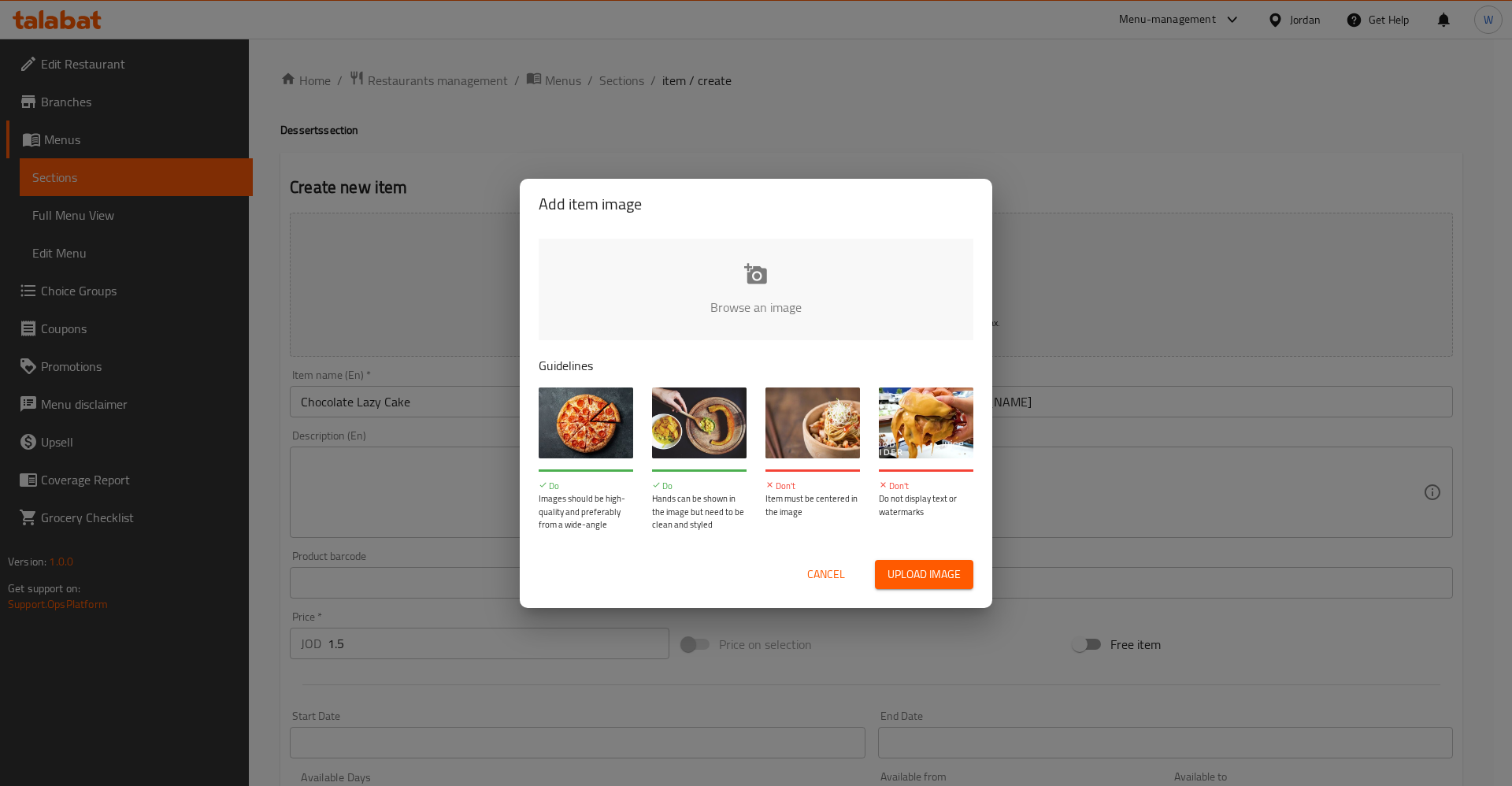
click at [772, 274] on input "file" at bounding box center [1289, 312] width 1500 height 148
type input "C:\fakepath\images (3).jpg"
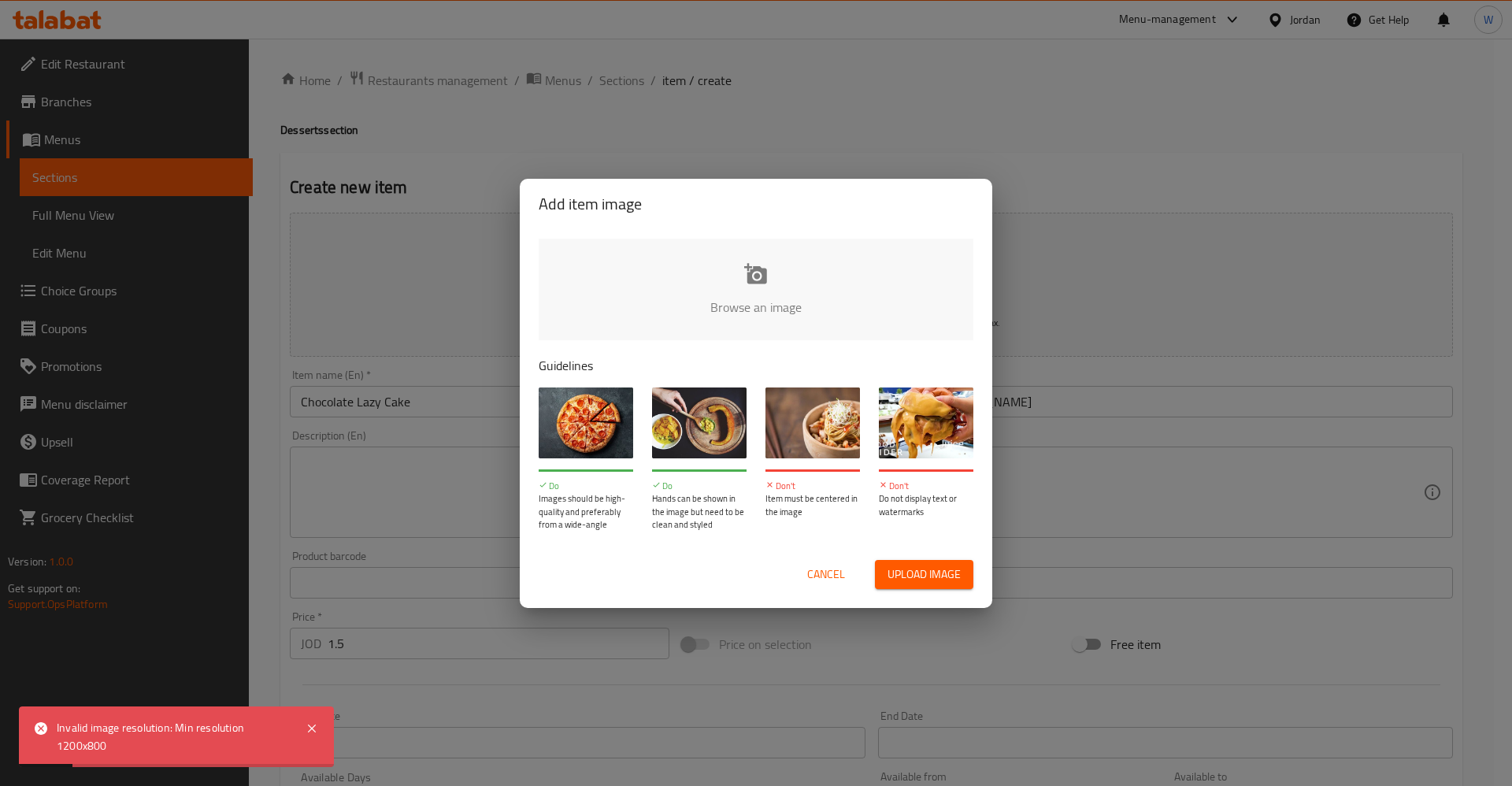
click at [827, 577] on span "Cancel" at bounding box center [826, 575] width 38 height 19
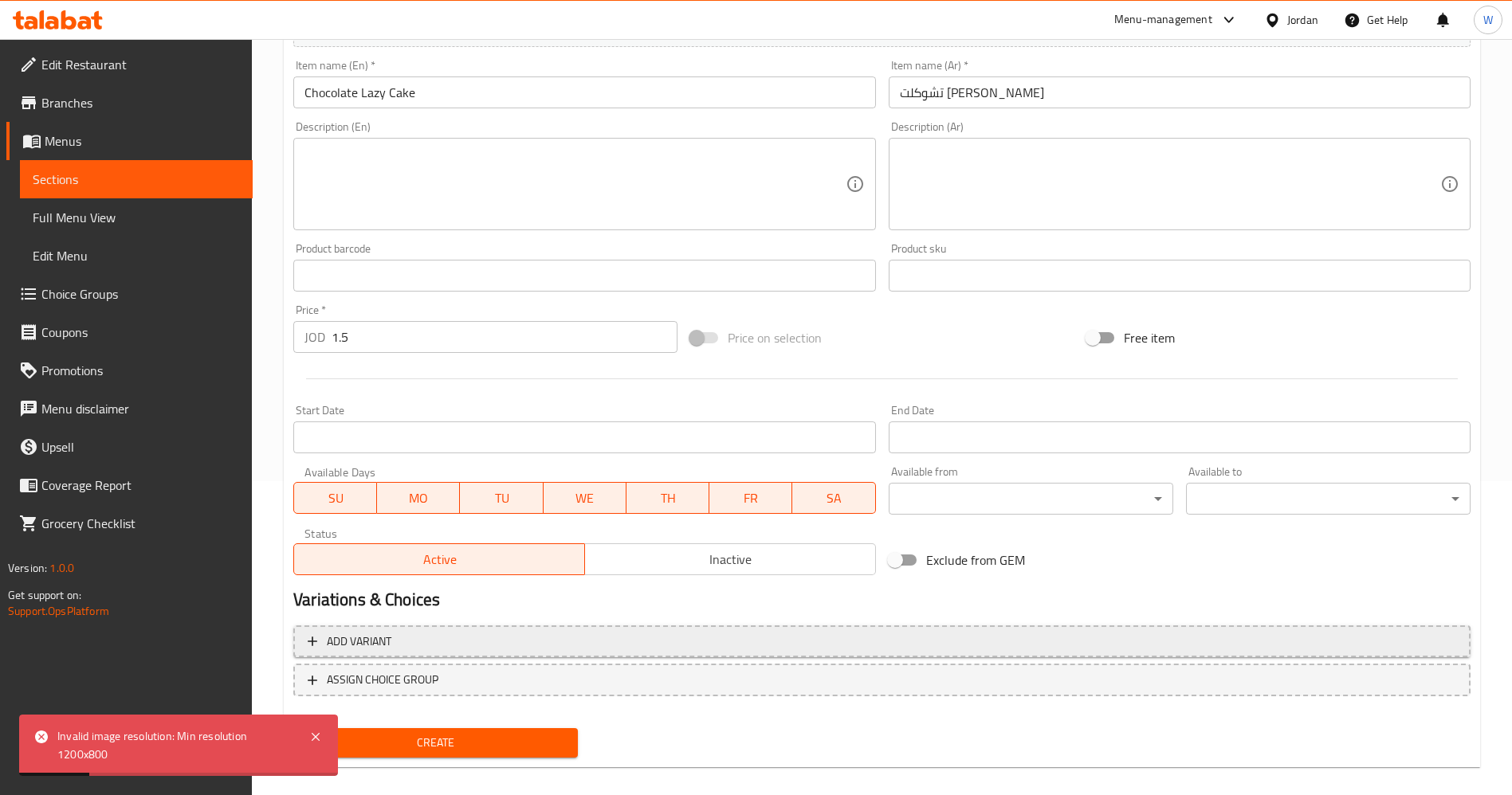
scroll to position [331, 0]
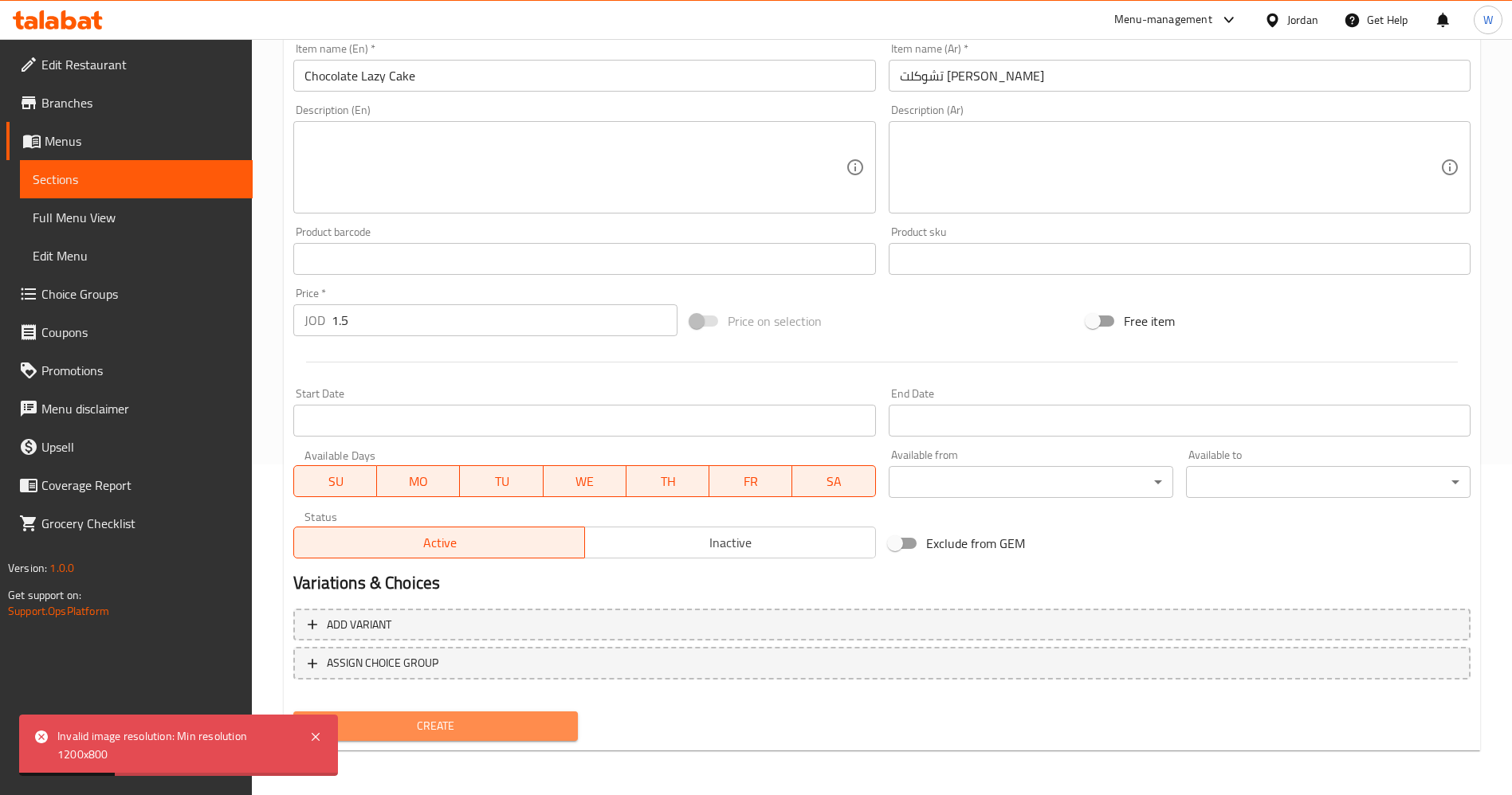
click at [496, 719] on span "Create" at bounding box center [435, 726] width 259 height 20
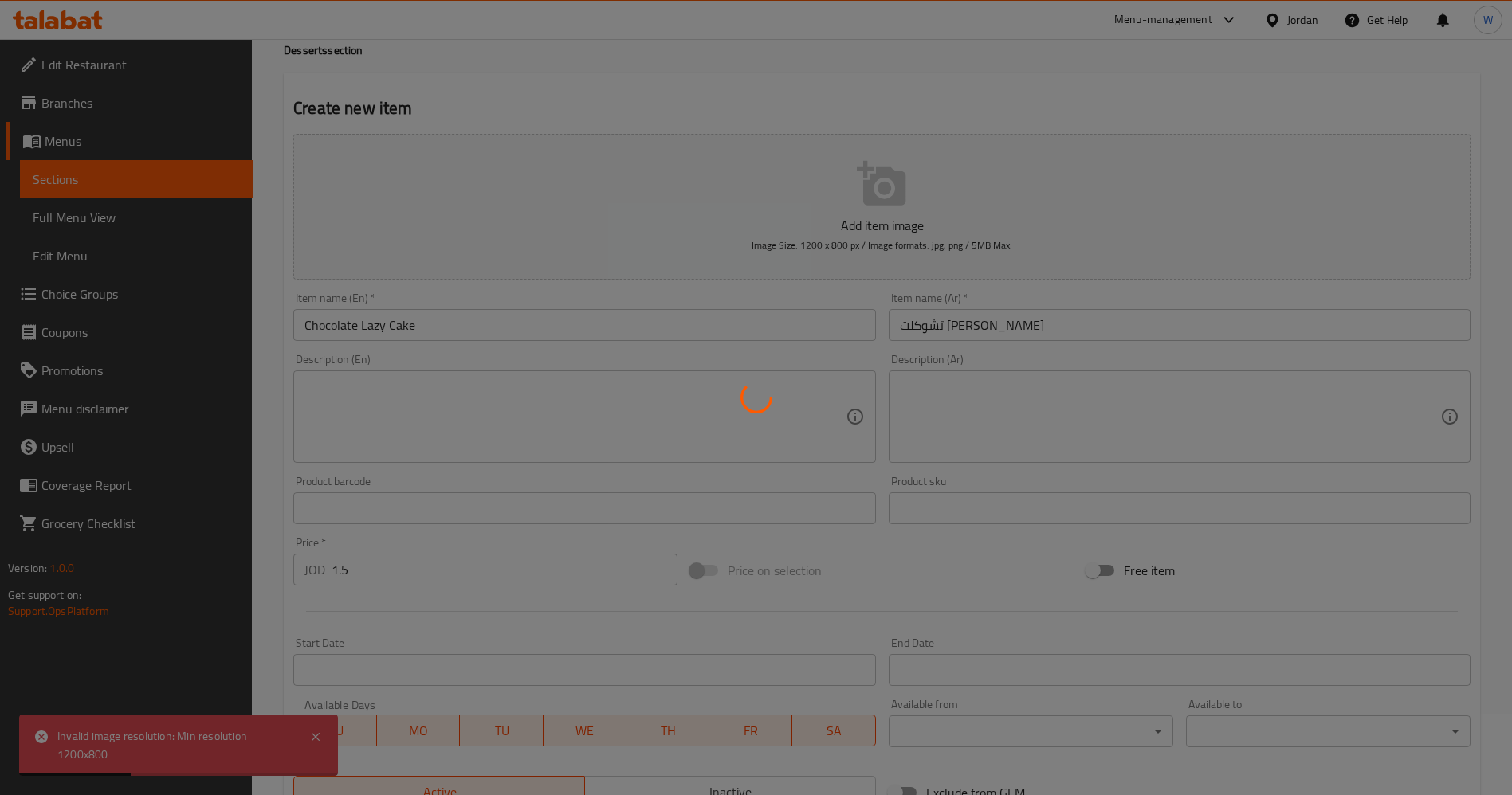
scroll to position [0, 0]
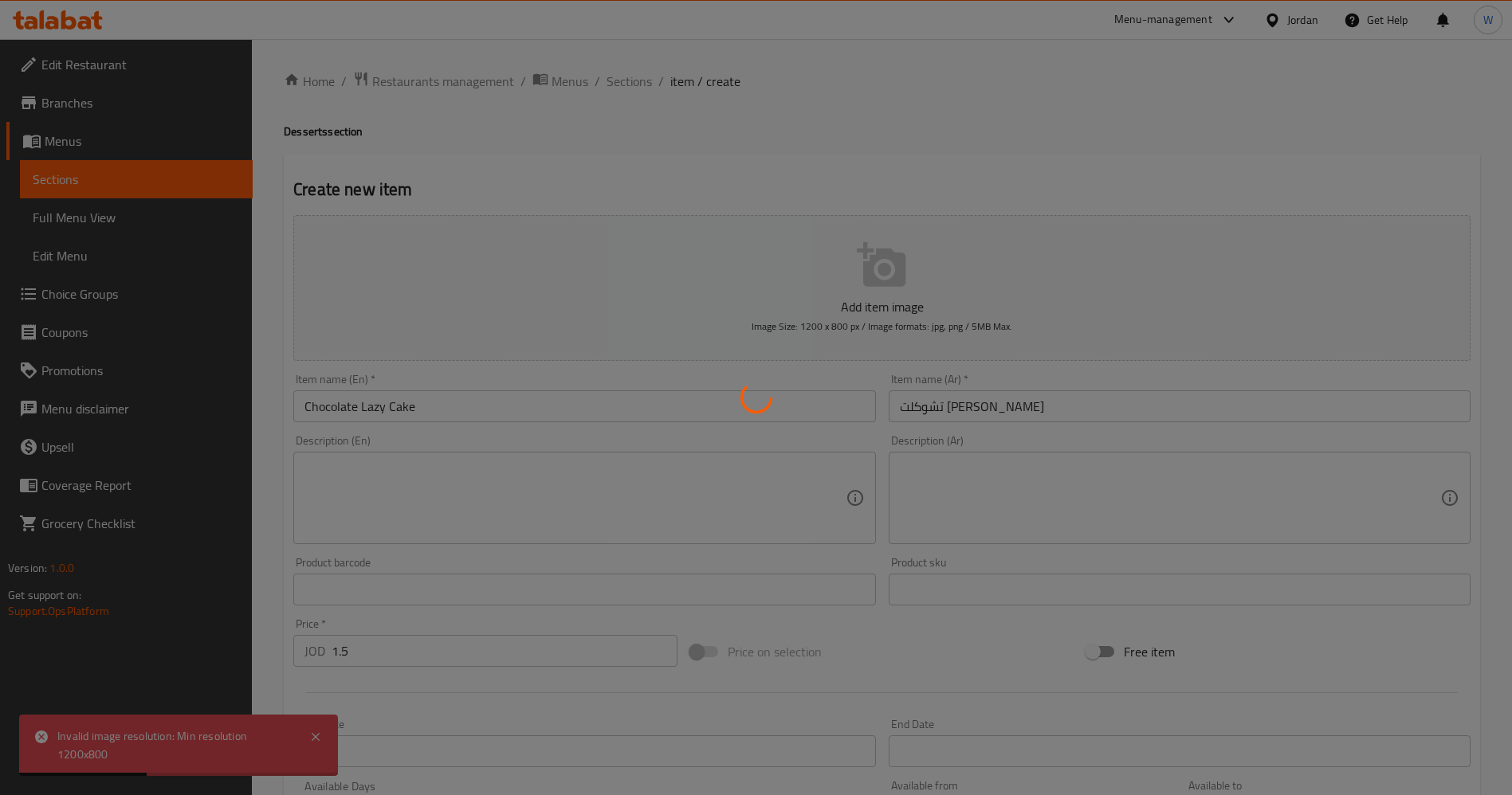
type input "0"
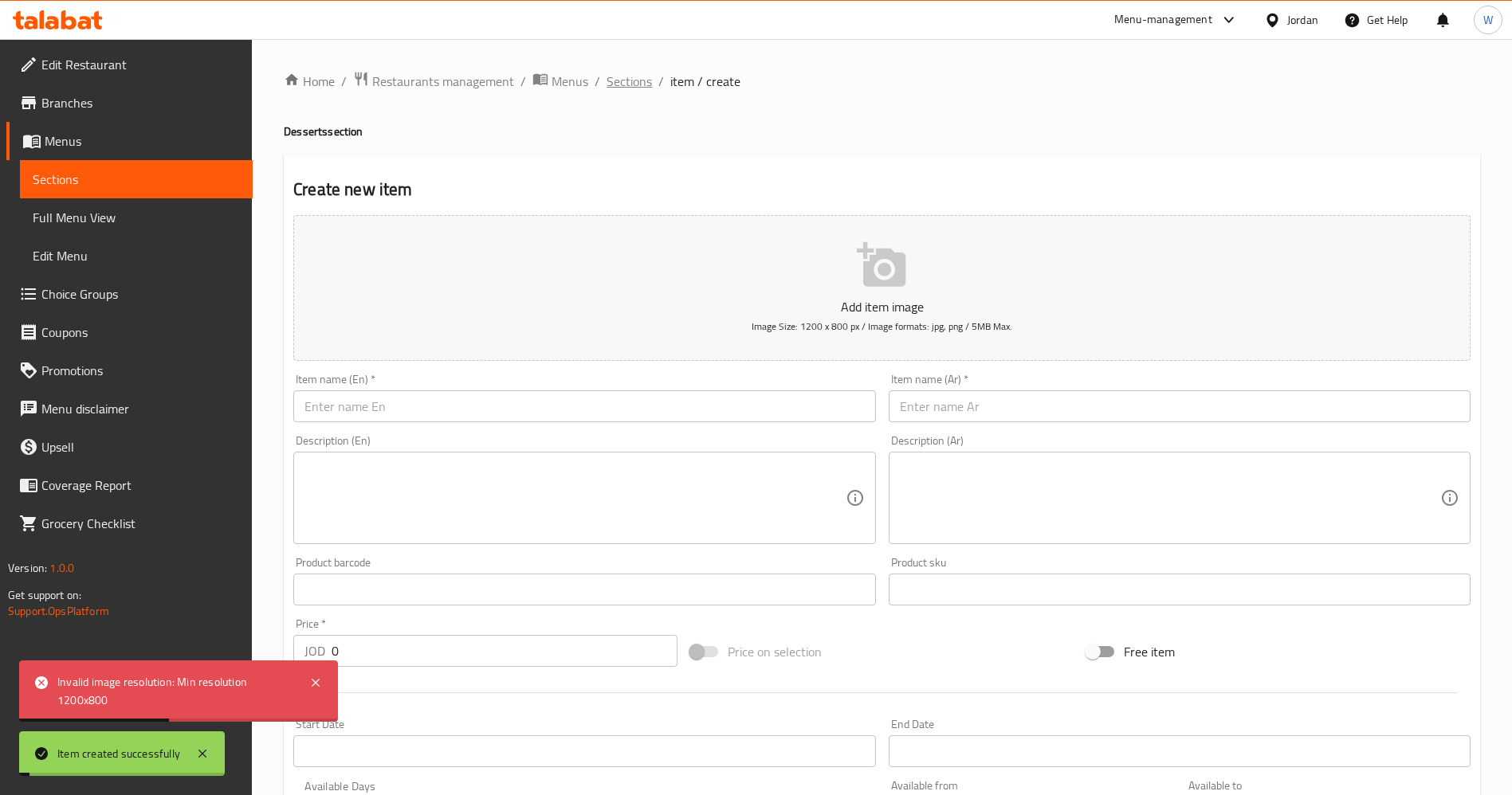
click at [618, 91] on span "Sections" at bounding box center [629, 81] width 46 height 19
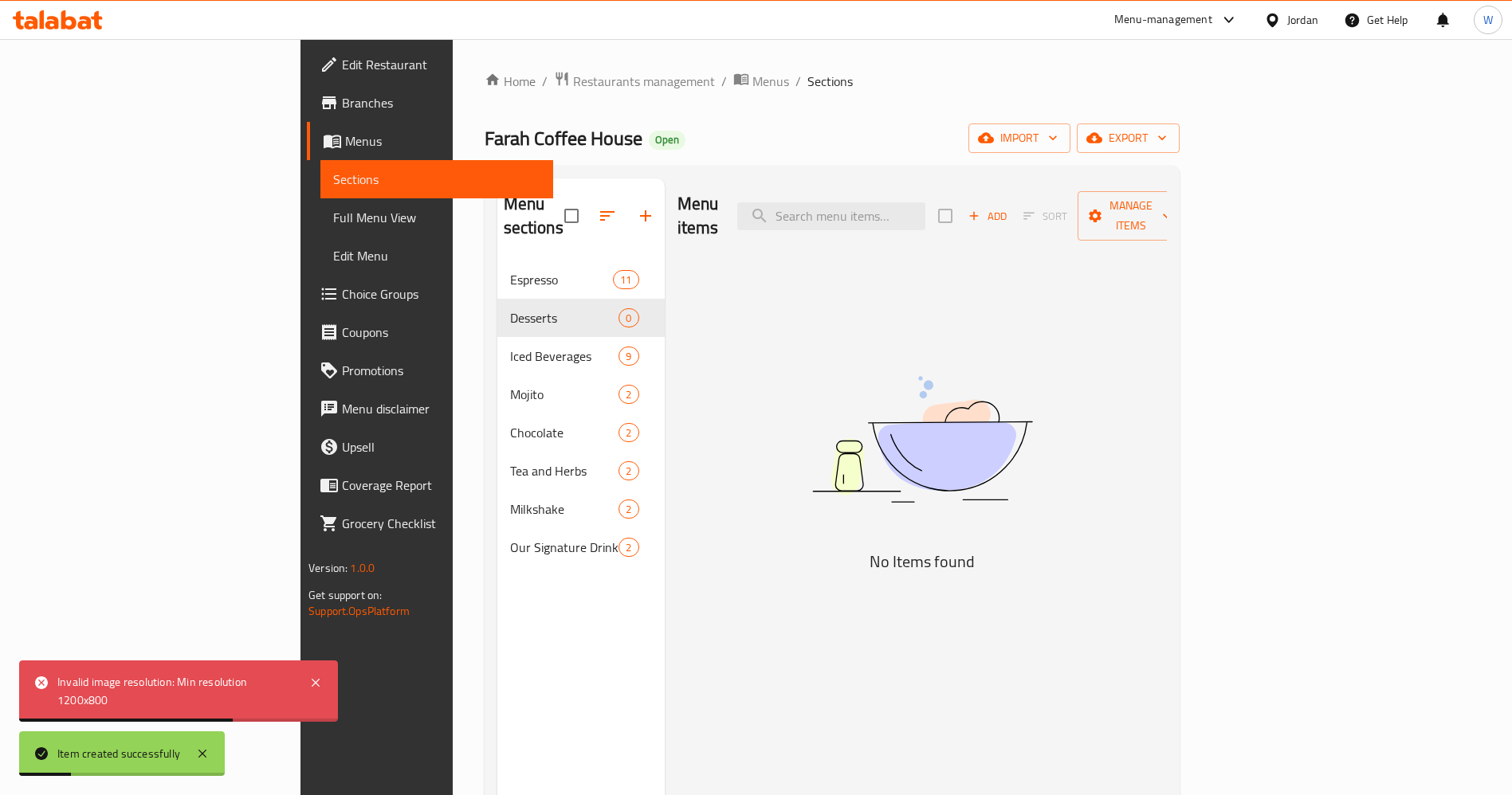
click at [683, 464] on div "Menu items Add Sort Manage items No Items found" at bounding box center [915, 576] width 502 height 795
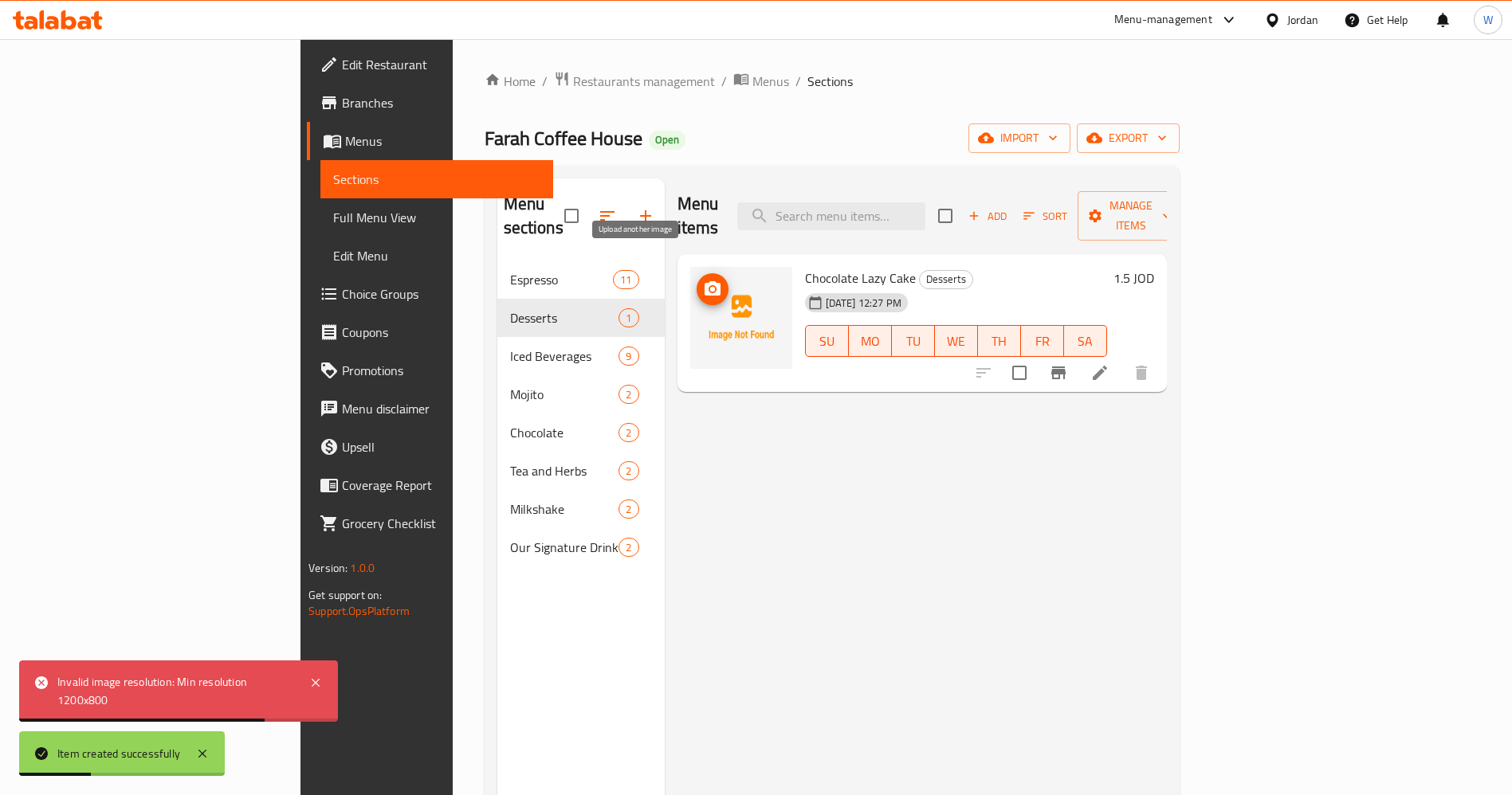
click at [709, 286] on circle "upload picture" at bounding box center [712, 289] width 5 height 5
click at [839, 540] on div "Menu items Add Sort Manage items Chocolate Lazy Cake Desserts [DATE] 12:27 PM S…" at bounding box center [915, 576] width 502 height 795
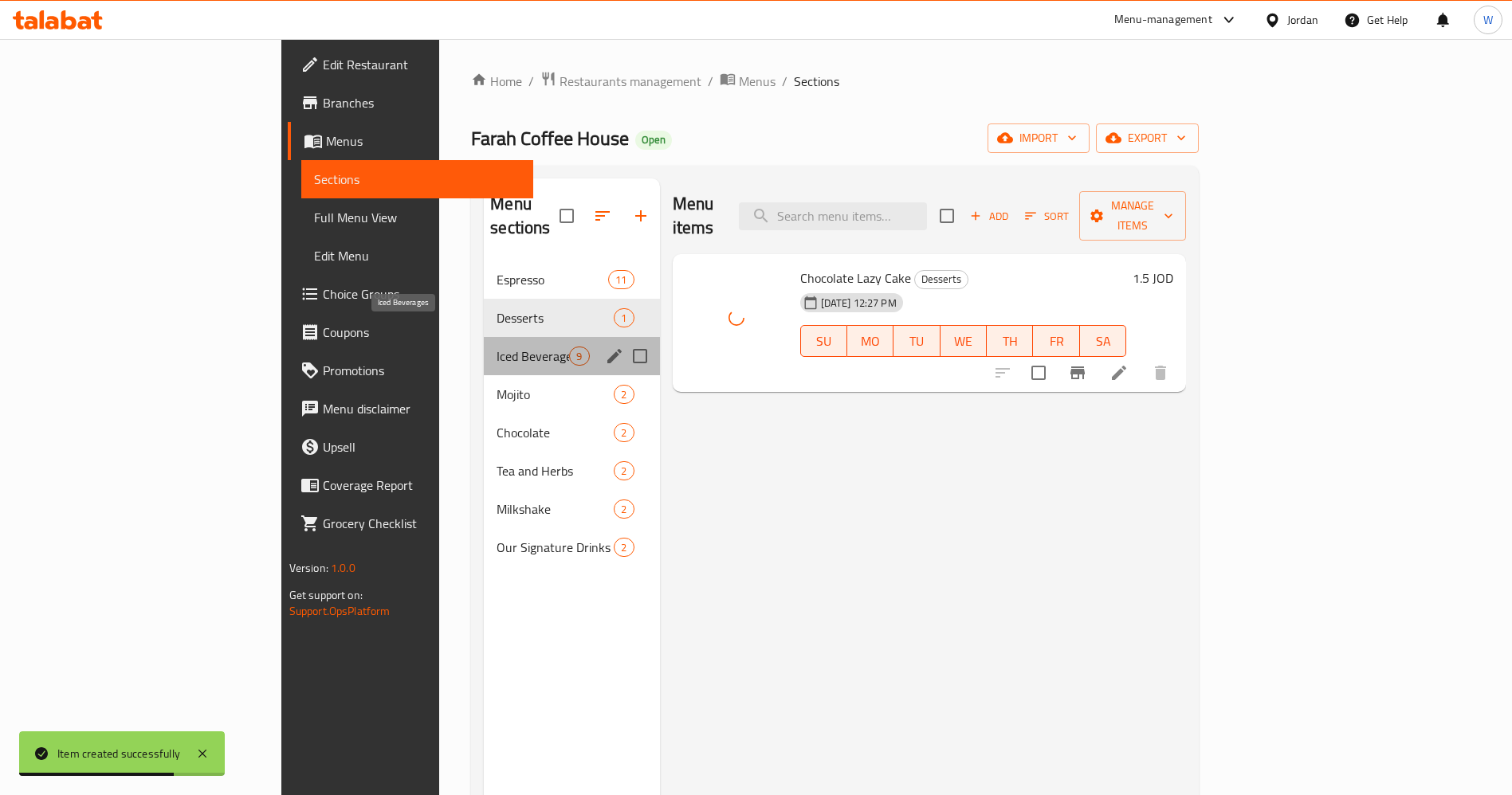
click at [496, 347] on span "Iced Beverages" at bounding box center [532, 356] width 73 height 19
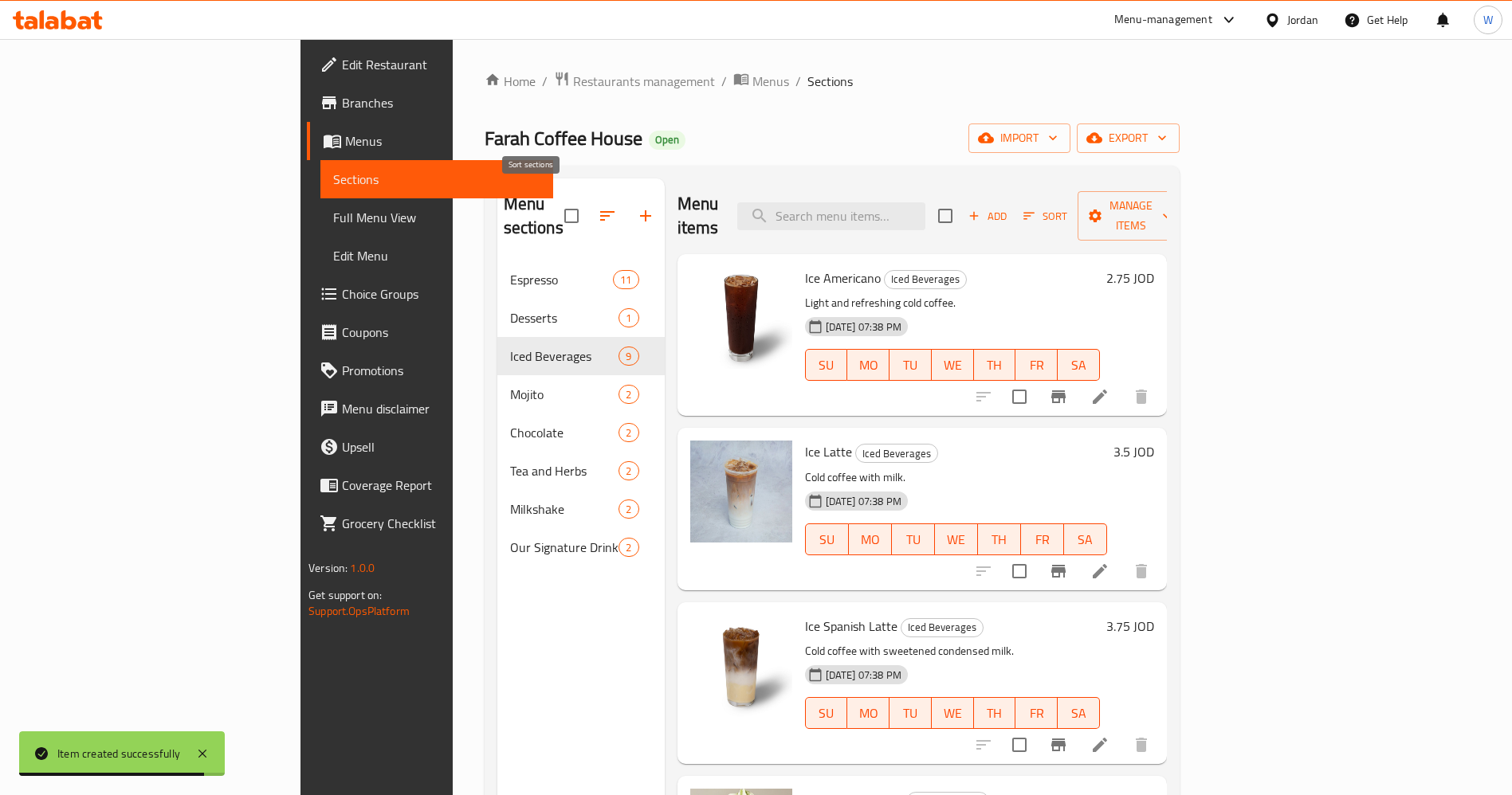
click at [598, 207] on icon "button" at bounding box center [607, 215] width 19 height 19
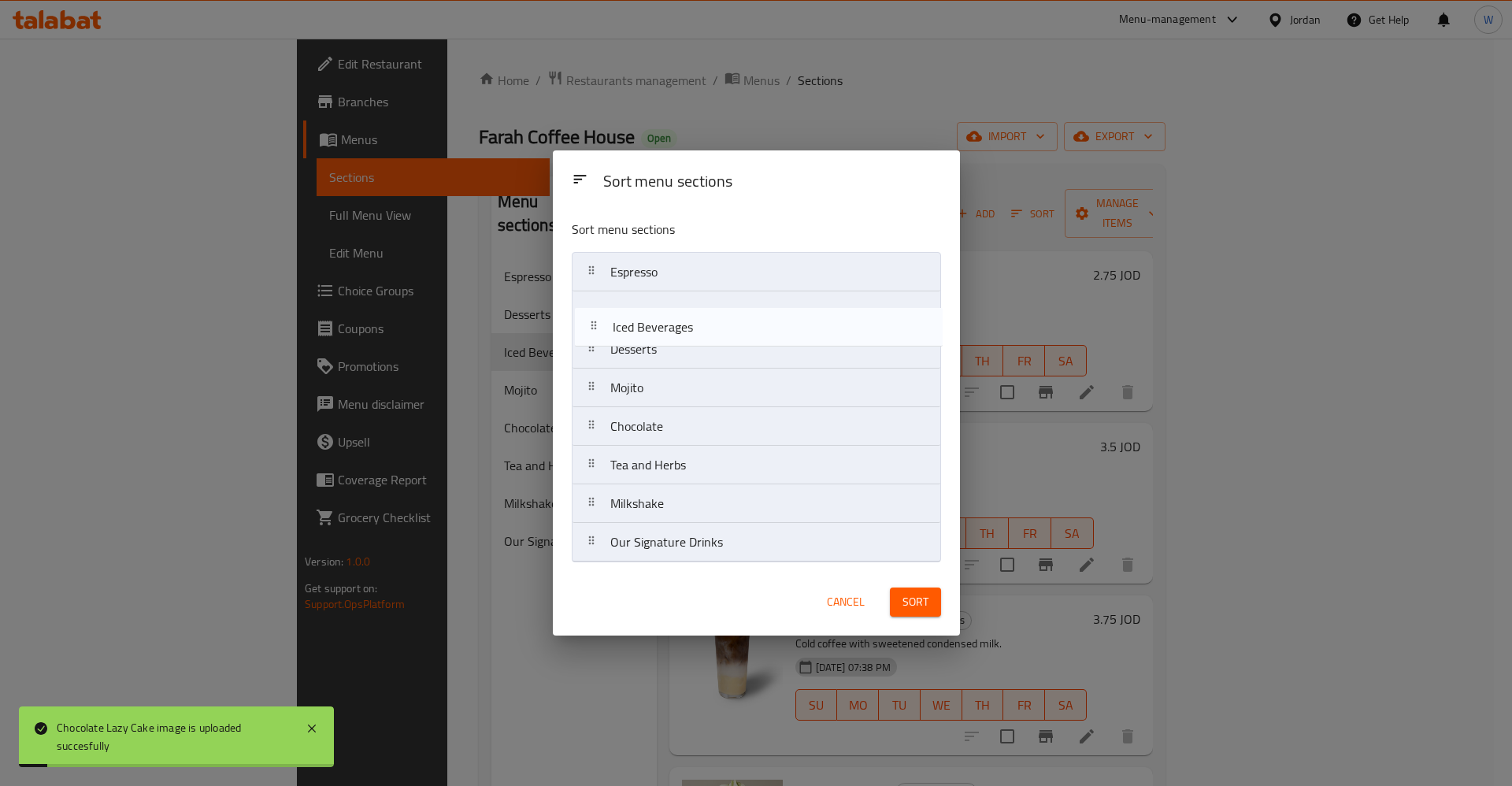
drag, startPoint x: 661, startPoint y: 347, endPoint x: 666, endPoint y: 309, distance: 38.3
click at [666, 309] on nav "Espresso Desserts Iced Beverages Mojito Chocolate Tea and Herbs Milkshake Our S…" at bounding box center [757, 407] width 370 height 311
drag, startPoint x: 679, startPoint y: 401, endPoint x: 691, endPoint y: 345, distance: 57.3
click at [691, 345] on nav "Espresso Iced Beverages Desserts Mojito Chocolate Tea and Herbs Milkshake Our S…" at bounding box center [757, 407] width 370 height 311
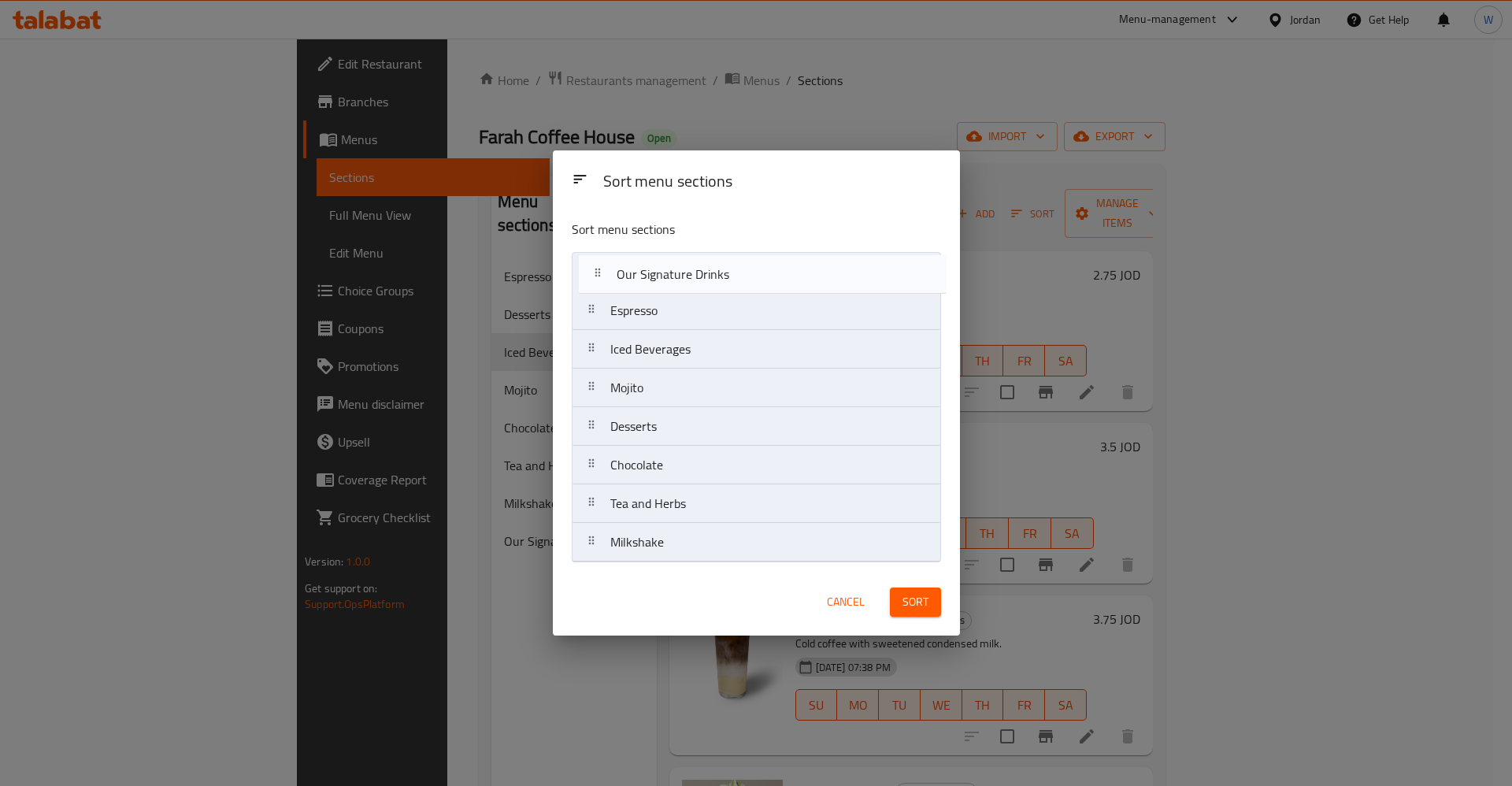
drag, startPoint x: 710, startPoint y: 546, endPoint x: 716, endPoint y: 267, distance: 279.1
click at [717, 268] on nav "Espresso Iced Beverages Mojito Desserts Chocolate Tea and Herbs Milkshake Our S…" at bounding box center [757, 407] width 370 height 311
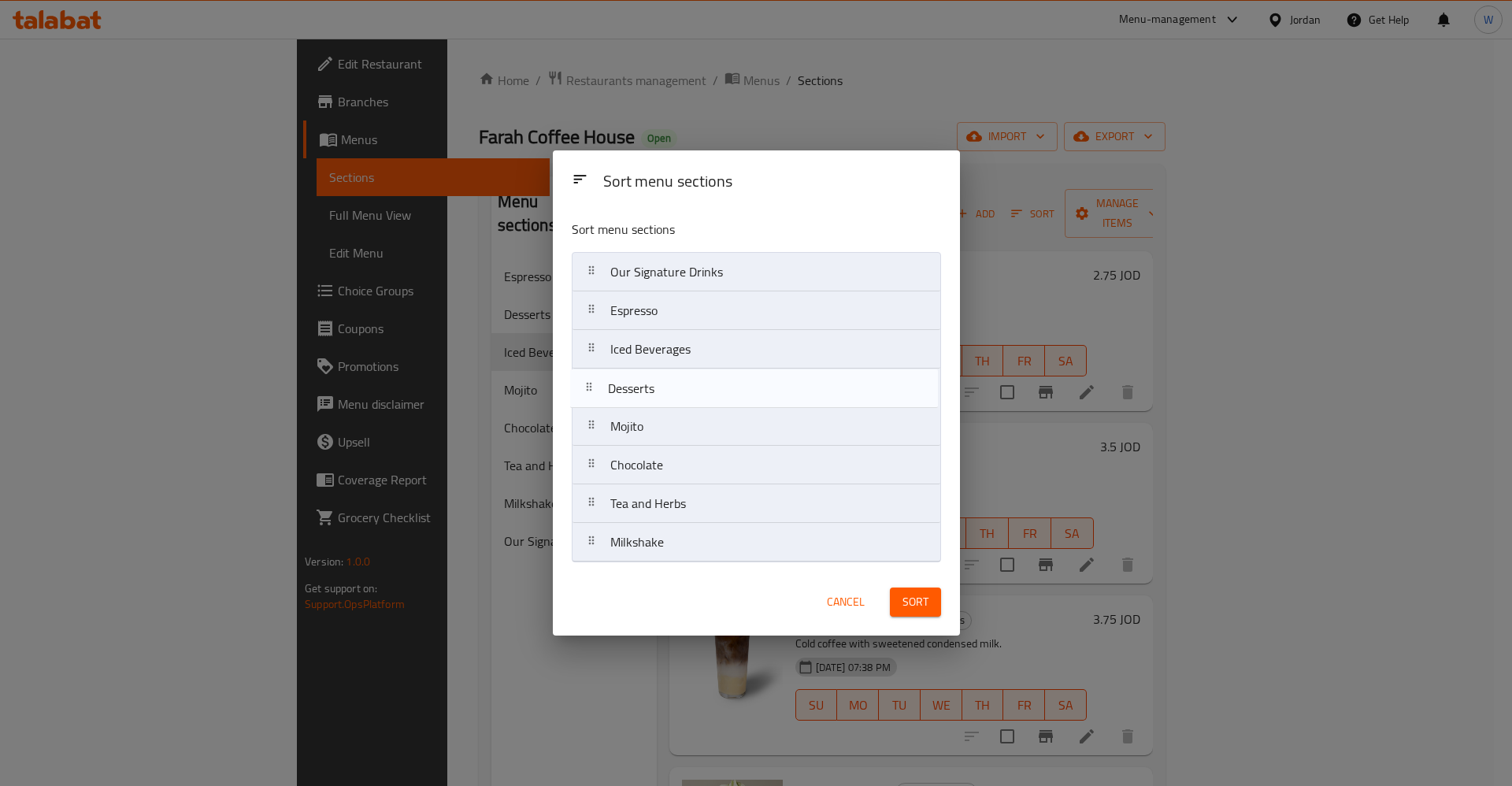
drag, startPoint x: 685, startPoint y: 441, endPoint x: 681, endPoint y: 390, distance: 51.2
click at [681, 390] on nav "Our Signature Drinks Espresso Iced Beverages Mojito Desserts Chocolate Tea and …" at bounding box center [757, 407] width 370 height 311
drag, startPoint x: 696, startPoint y: 479, endPoint x: 692, endPoint y: 434, distance: 45.2
click at [692, 434] on nav "Our Signature Drinks Espresso Iced Beverages Desserts Mojito Chocolate Tea and …" at bounding box center [757, 407] width 370 height 311
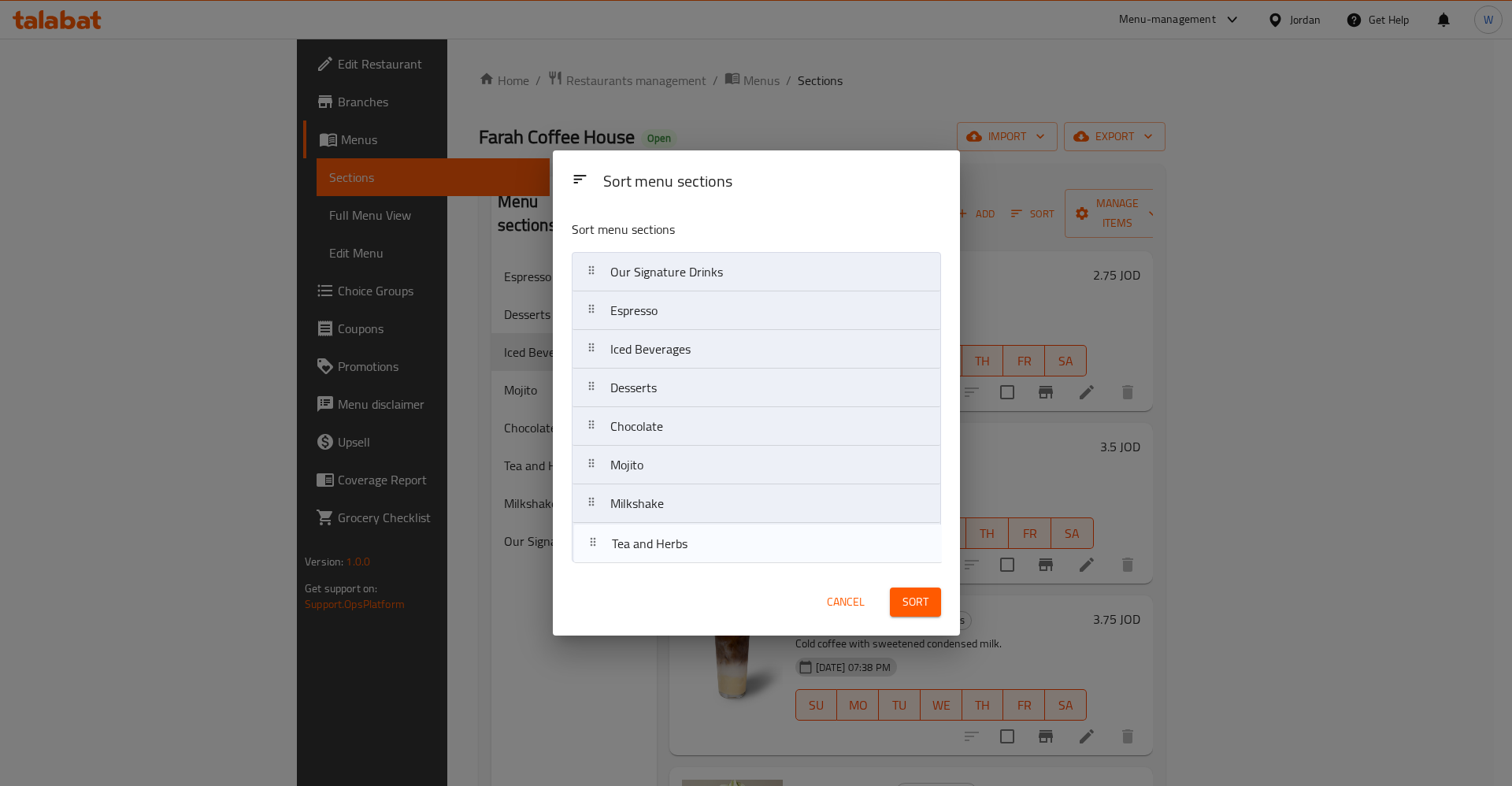
drag, startPoint x: 700, startPoint y: 512, endPoint x: 702, endPoint y: 562, distance: 50.0
click at [702, 562] on div "Sort menu sections Our Signature Drinks Espresso Iced Beverages Desserts Chocol…" at bounding box center [756, 388] width 407 height 362
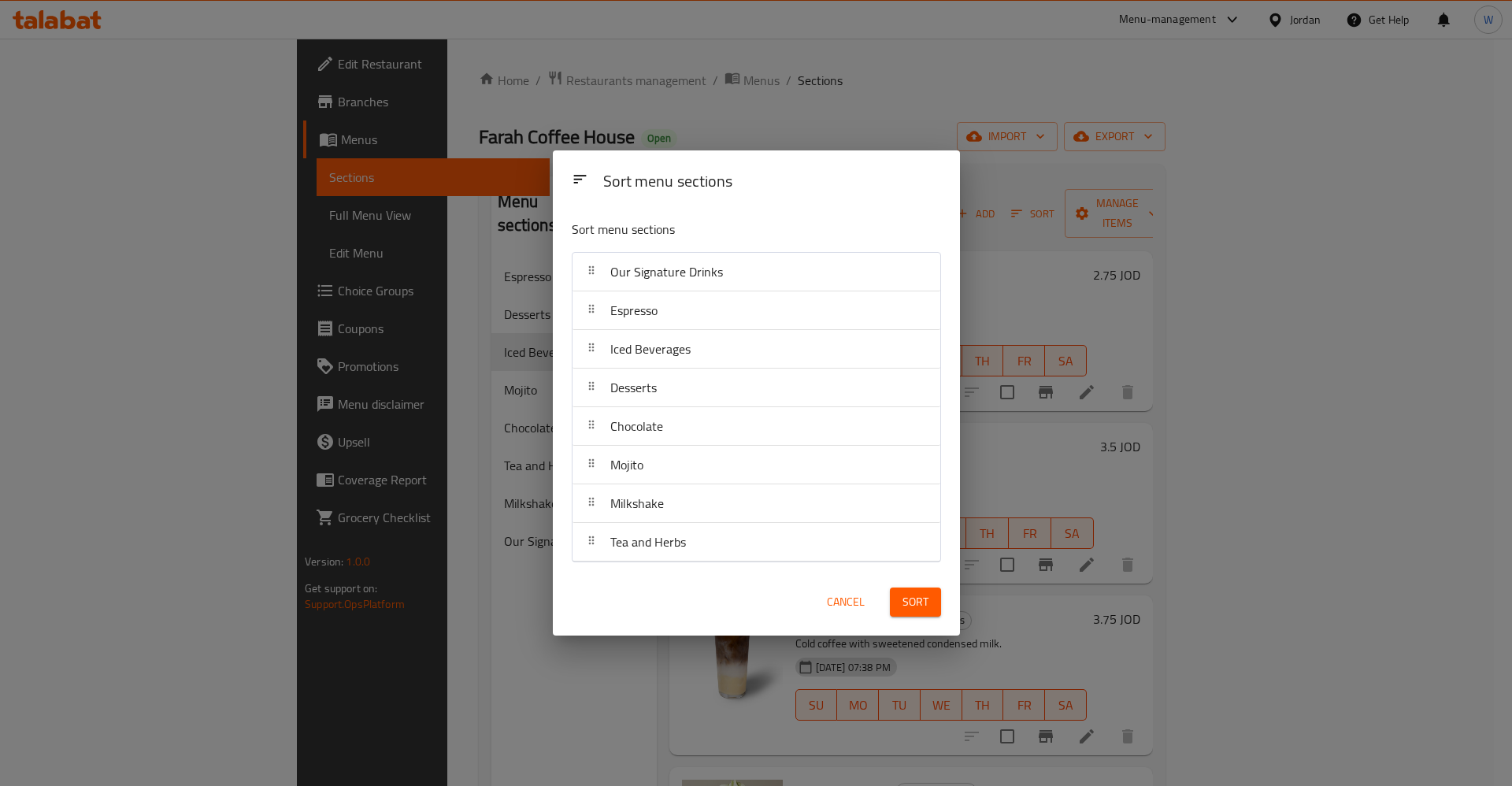
click at [917, 605] on span "Sort" at bounding box center [916, 602] width 26 height 19
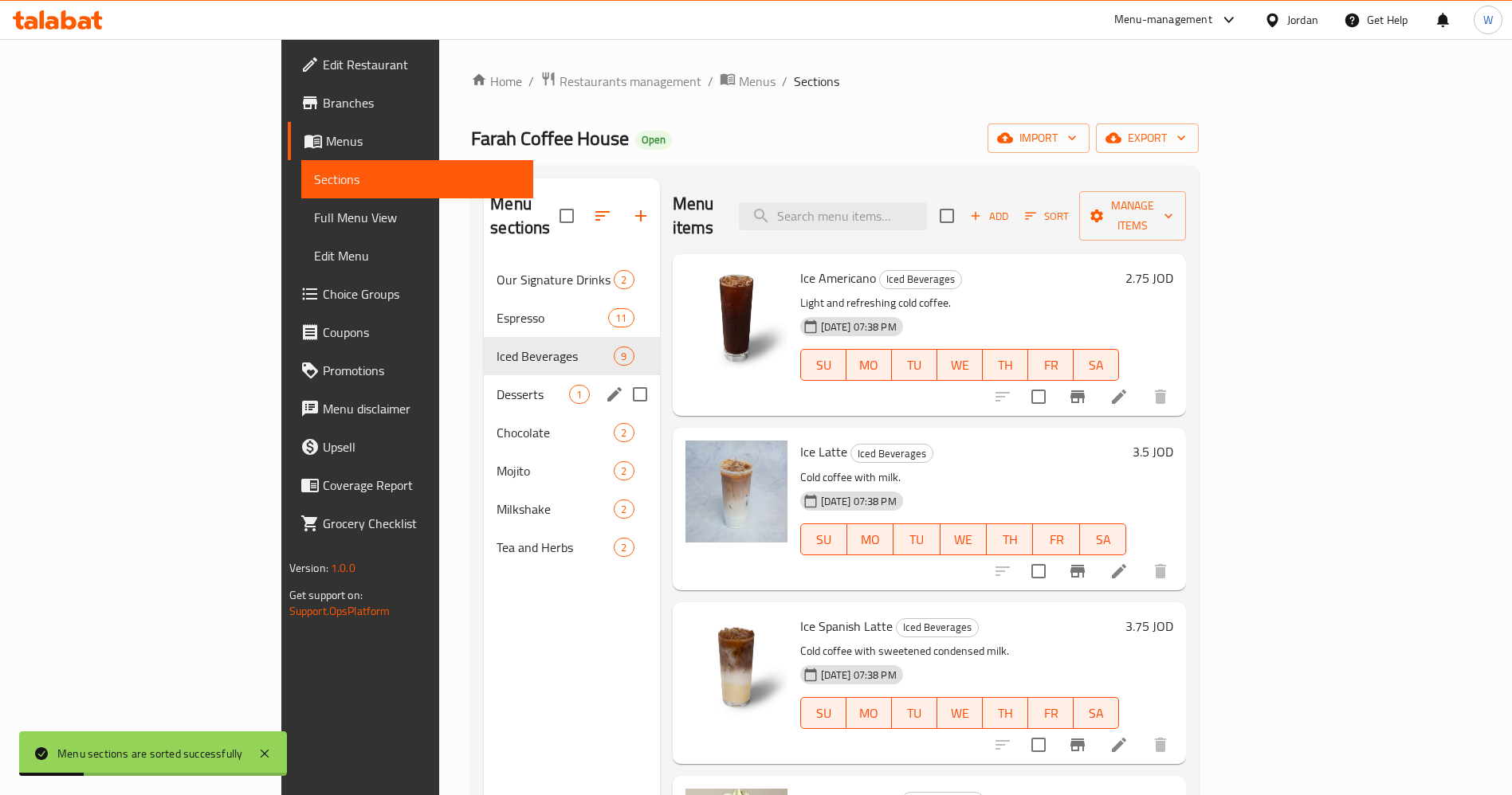
click at [496, 384] on span "Desserts" at bounding box center [532, 393] width 73 height 19
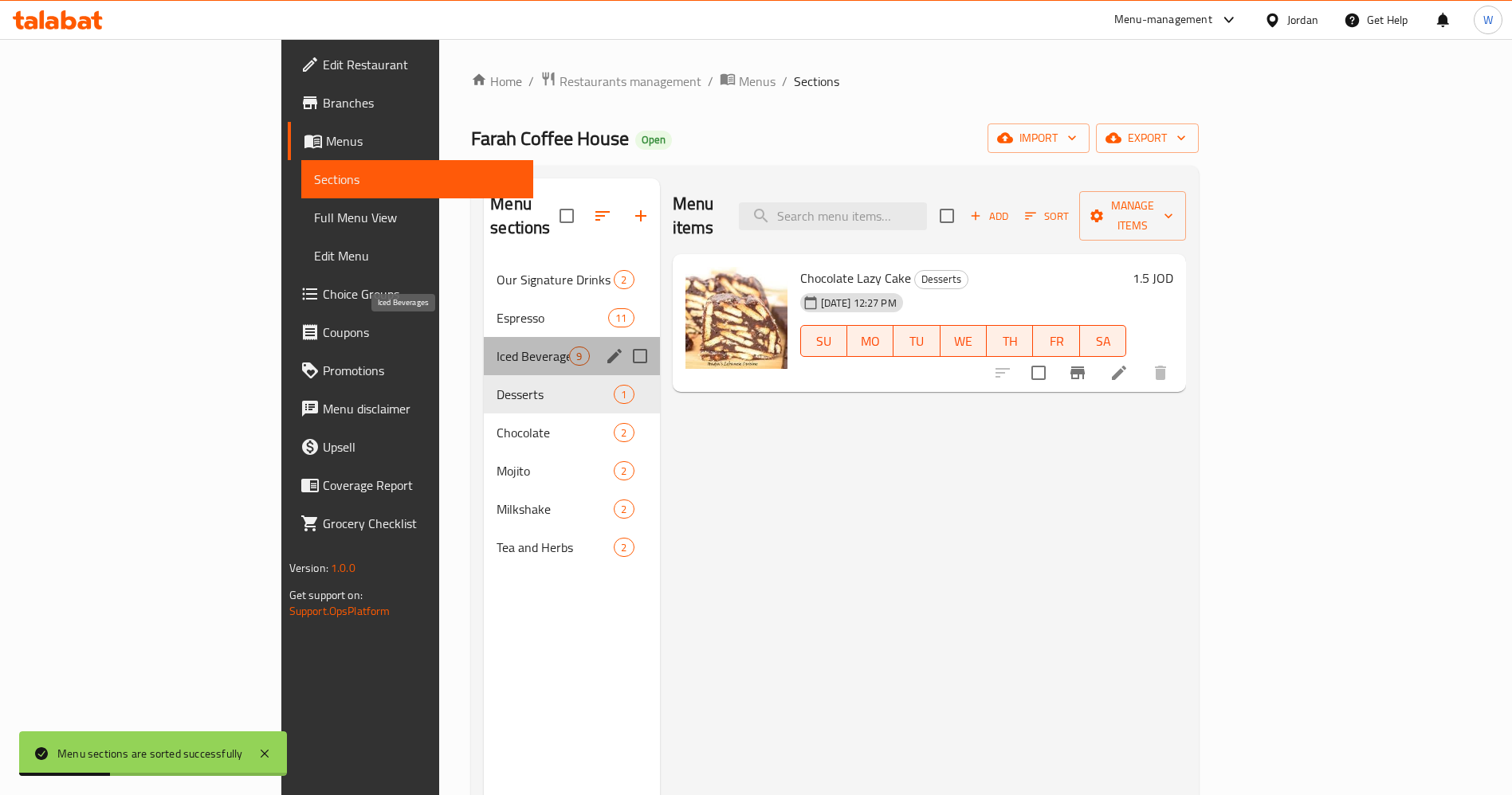
click at [496, 347] on span "Iced Beverages" at bounding box center [532, 356] width 73 height 19
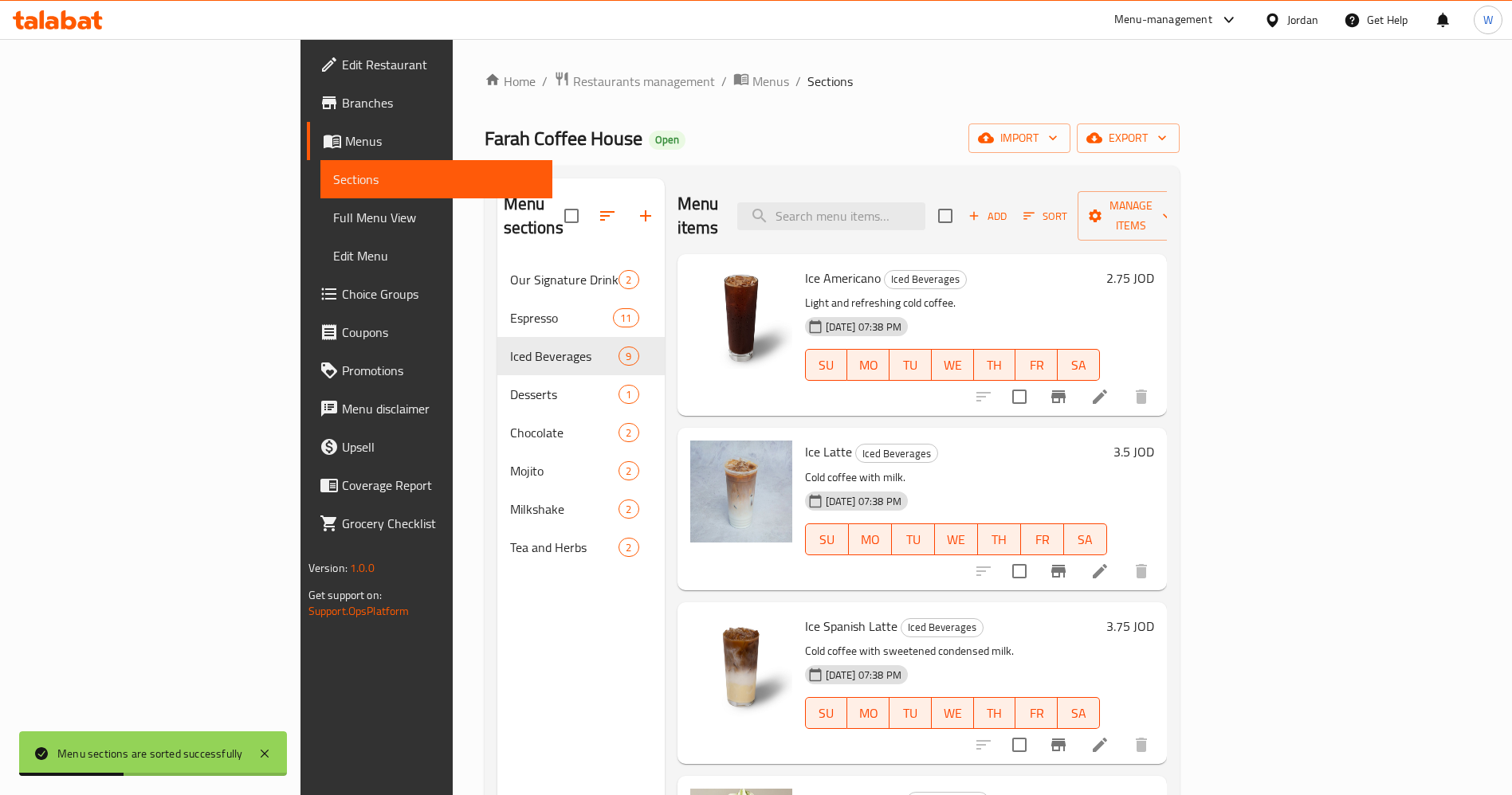
click at [497, 254] on nav "Our Signature Drinks 2 Espresso 11 Iced Beverages 9 Desserts 1 Chocolate 2 Moji…" at bounding box center [580, 413] width 167 height 318
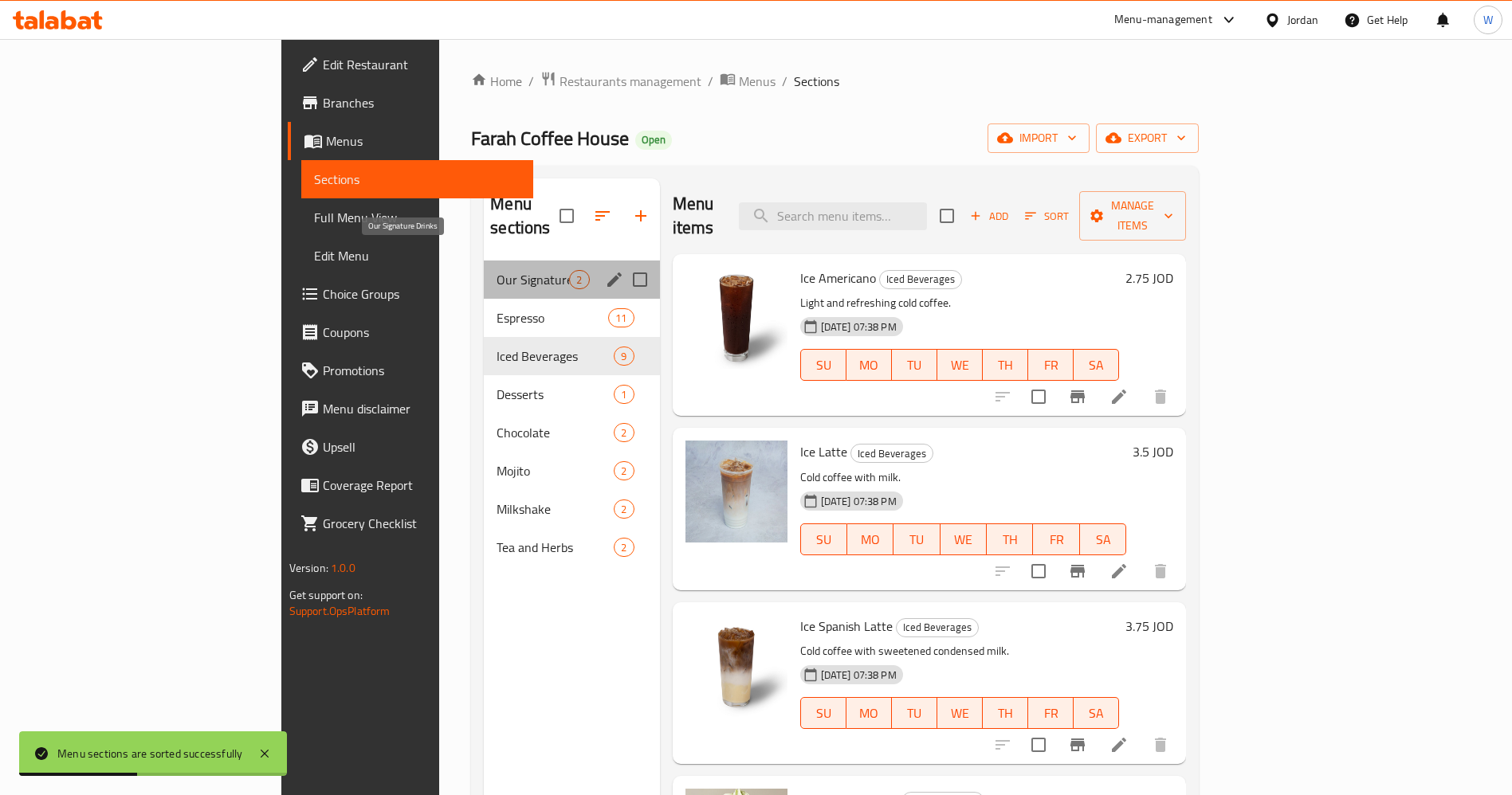
click at [496, 270] on span "Our Signature Drinks" at bounding box center [532, 279] width 73 height 19
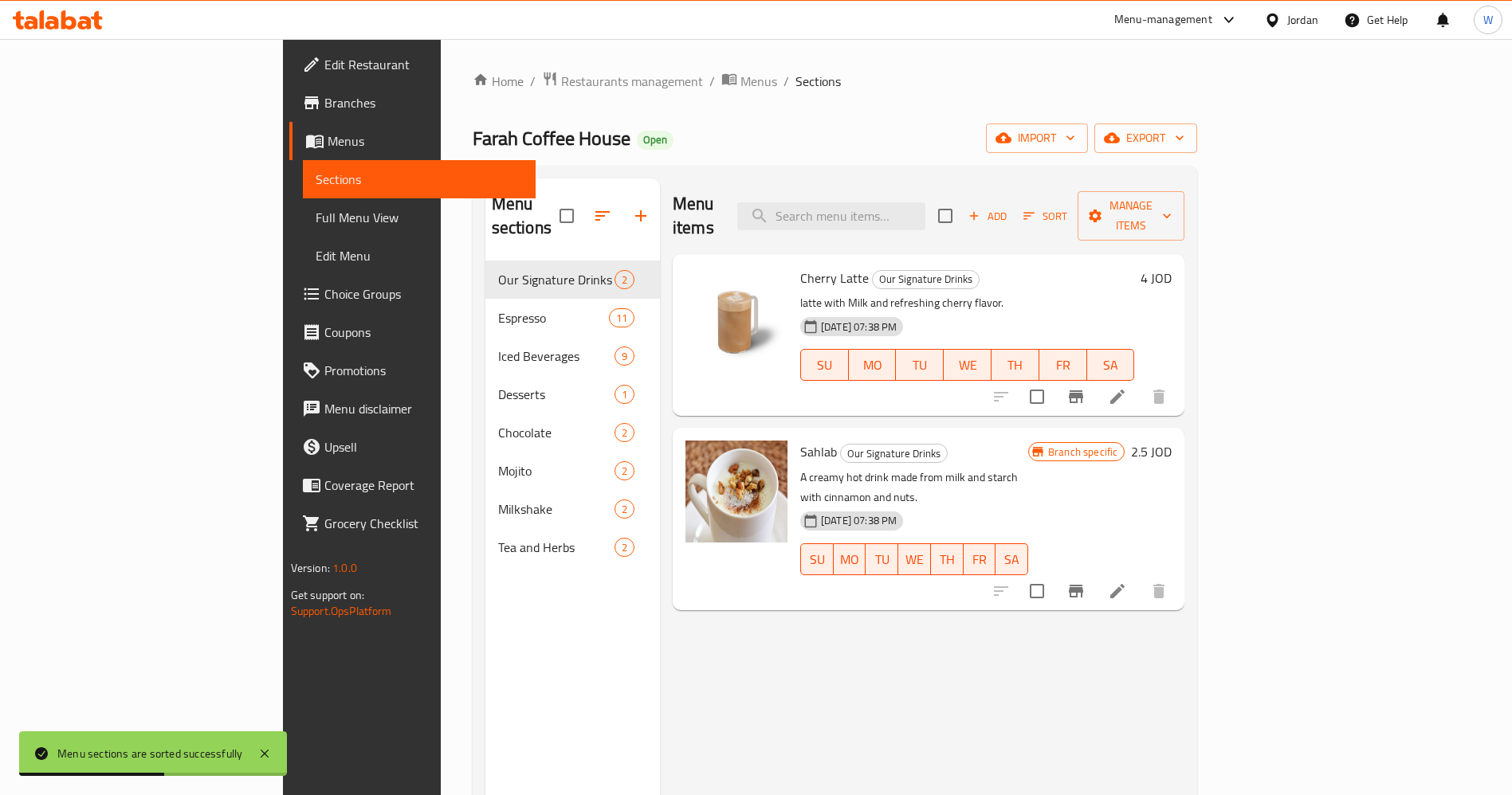
click at [1021, 619] on div "Menu items Add Sort Manage items Cherry Latte Our Signature Drinks latte with M…" at bounding box center [922, 576] width 524 height 795
click at [324, 104] on span "Branches" at bounding box center [423, 102] width 198 height 19
